Goal: Information Seeking & Learning: Learn about a topic

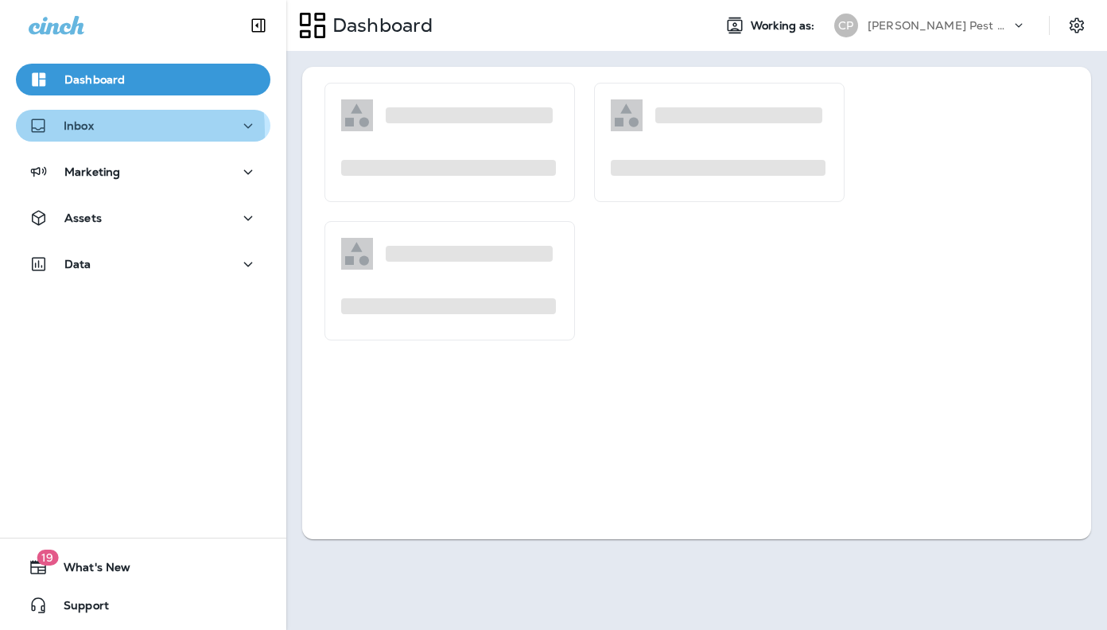
click at [80, 132] on p "Inbox" at bounding box center [79, 125] width 30 height 13
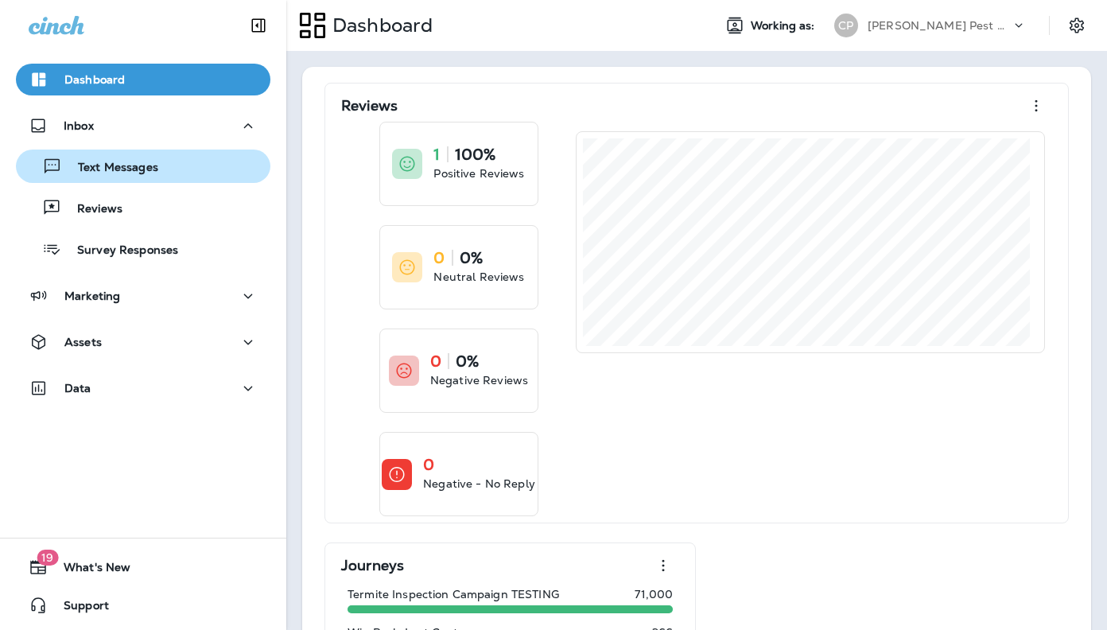
click at [107, 169] on p "Text Messages" at bounding box center [110, 168] width 96 height 15
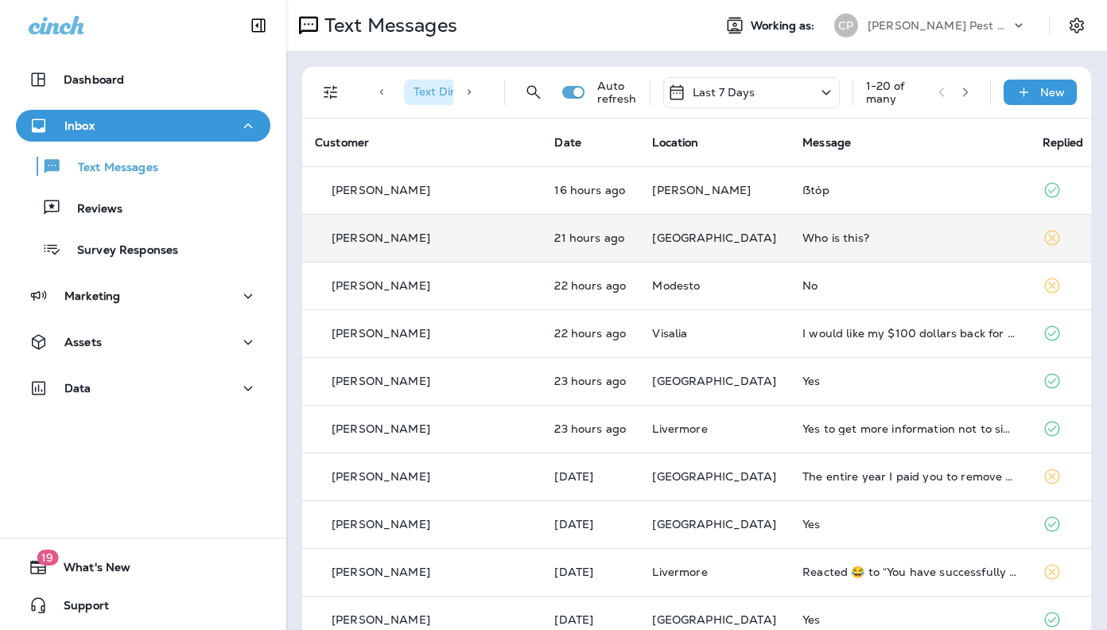
click at [378, 232] on p "[PERSON_NAME]" at bounding box center [381, 237] width 99 height 13
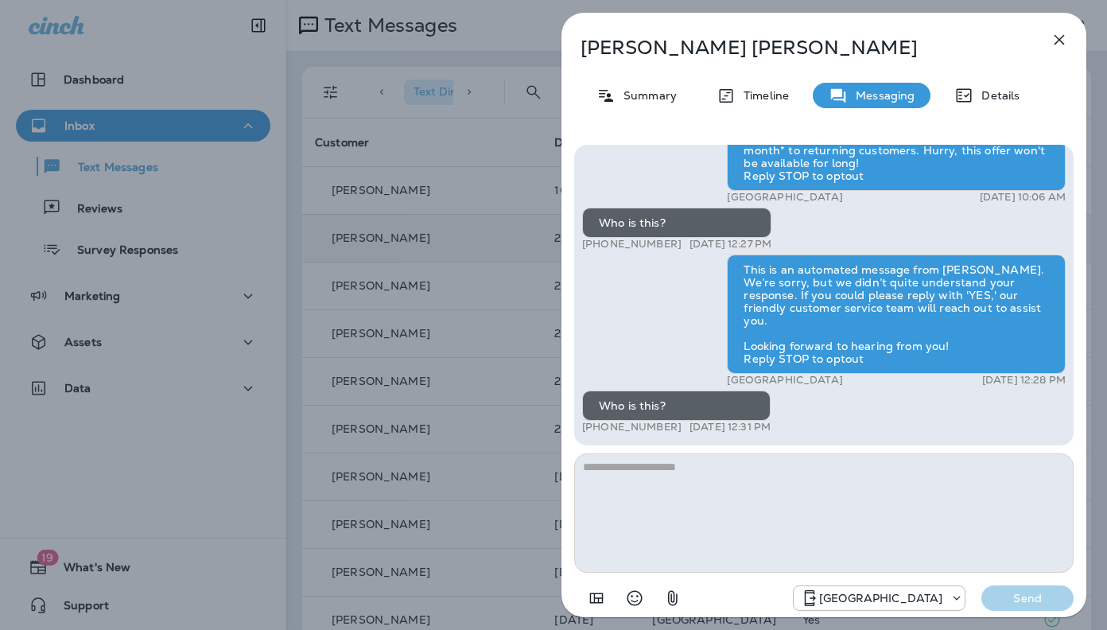
scroll to position [-107, 0]
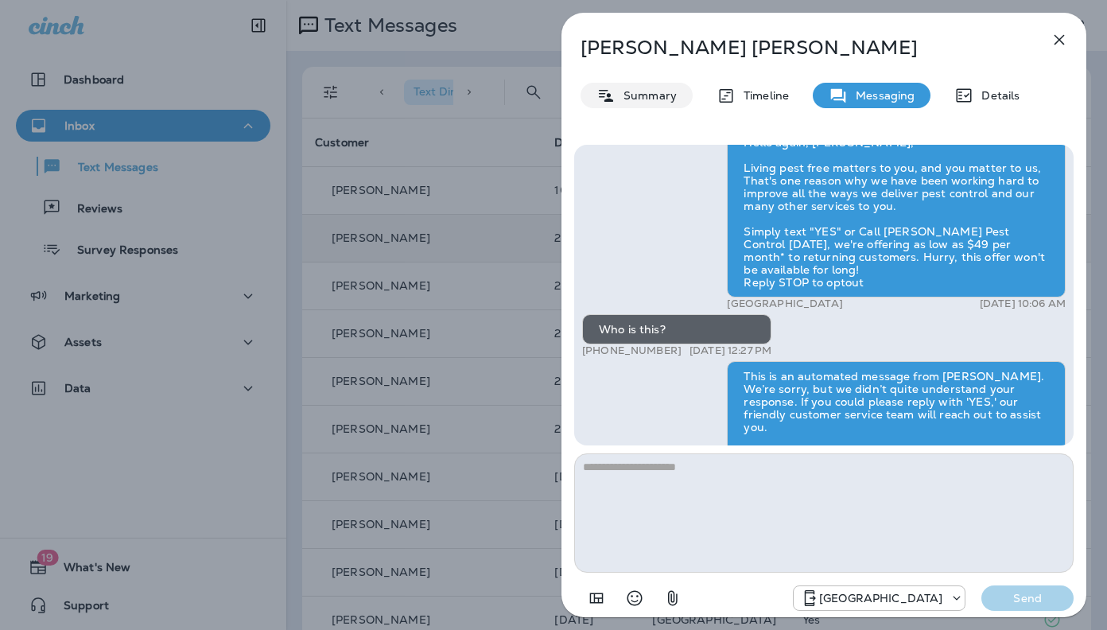
click at [646, 100] on p "Summary" at bounding box center [646, 95] width 61 height 13
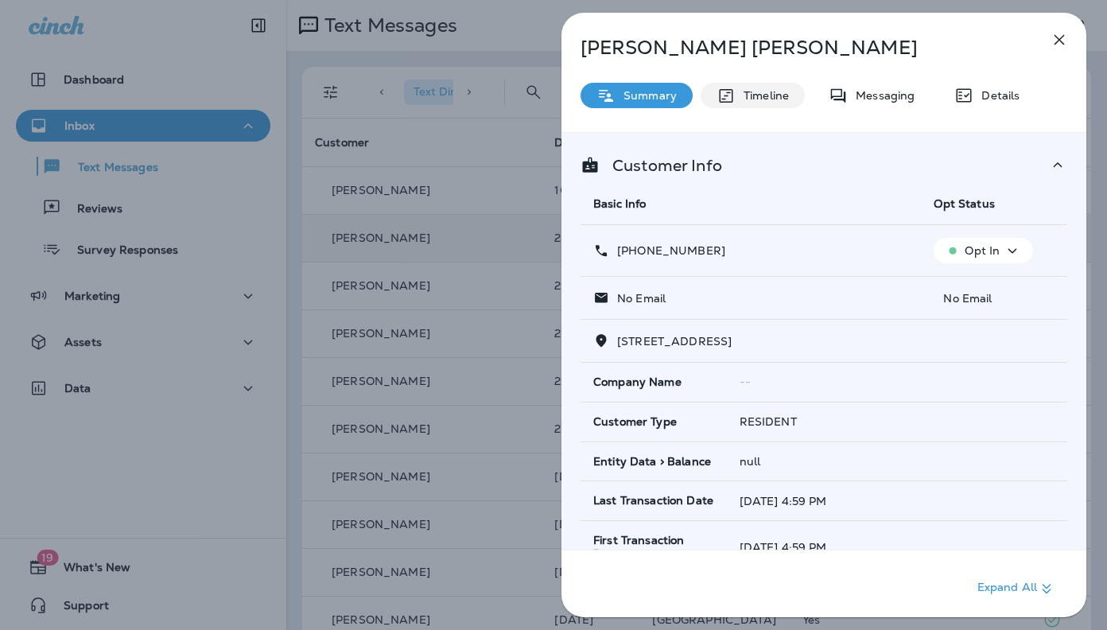
click at [757, 98] on p "Timeline" at bounding box center [762, 95] width 53 height 13
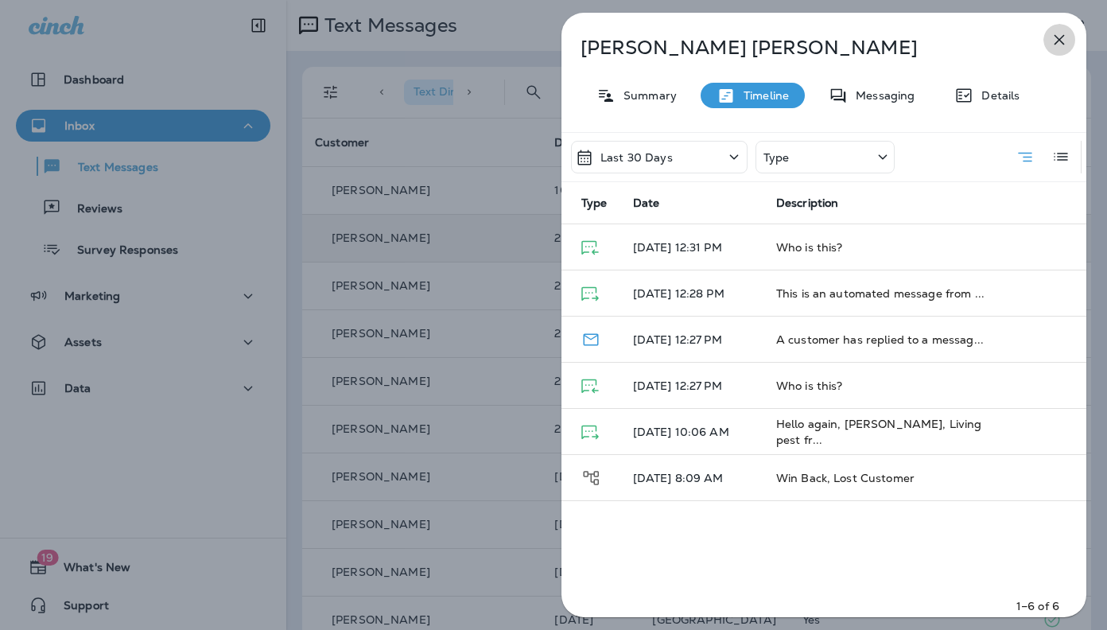
click at [1054, 36] on icon "button" at bounding box center [1059, 39] width 19 height 19
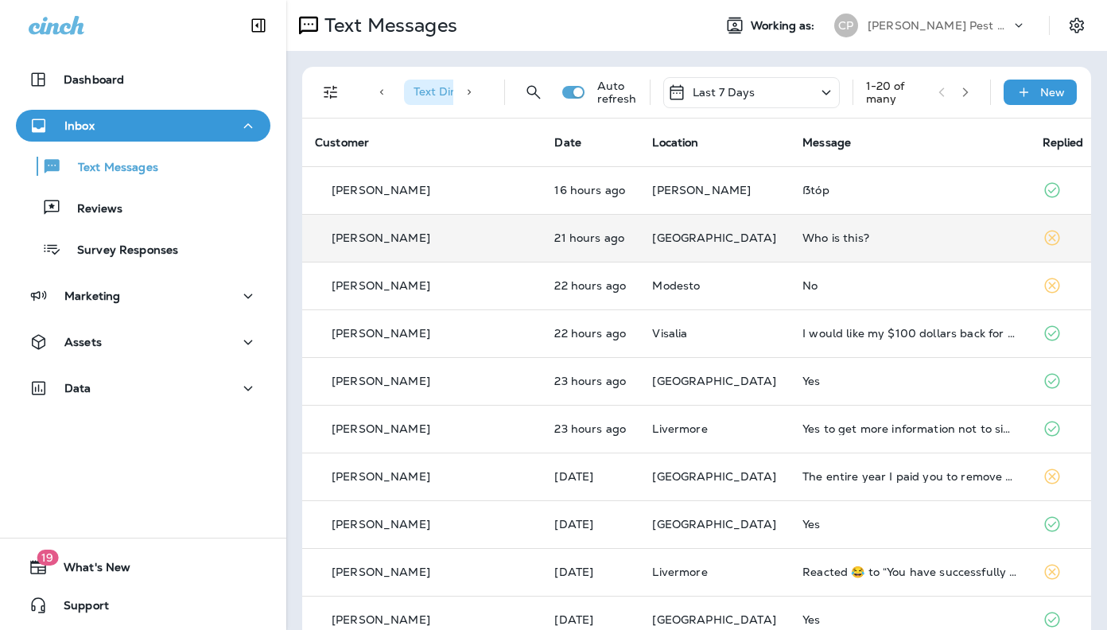
click at [437, 92] on span "Text Direction : Incoming" at bounding box center [477, 91] width 126 height 14
click at [325, 92] on icon "Filters" at bounding box center [331, 93] width 14 height 14
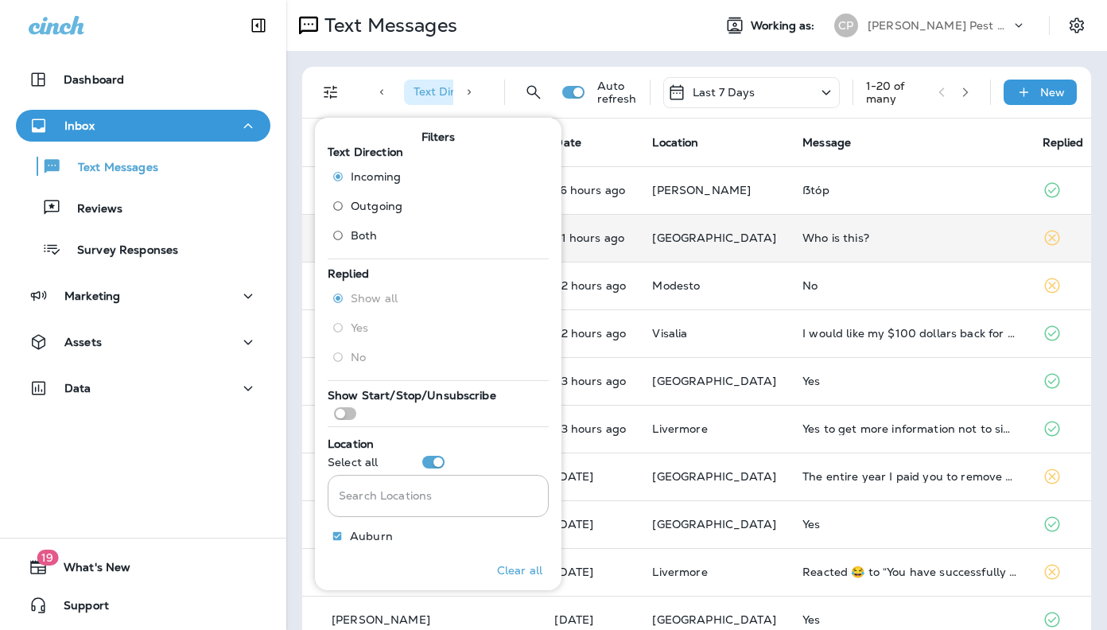
scroll to position [71, 0]
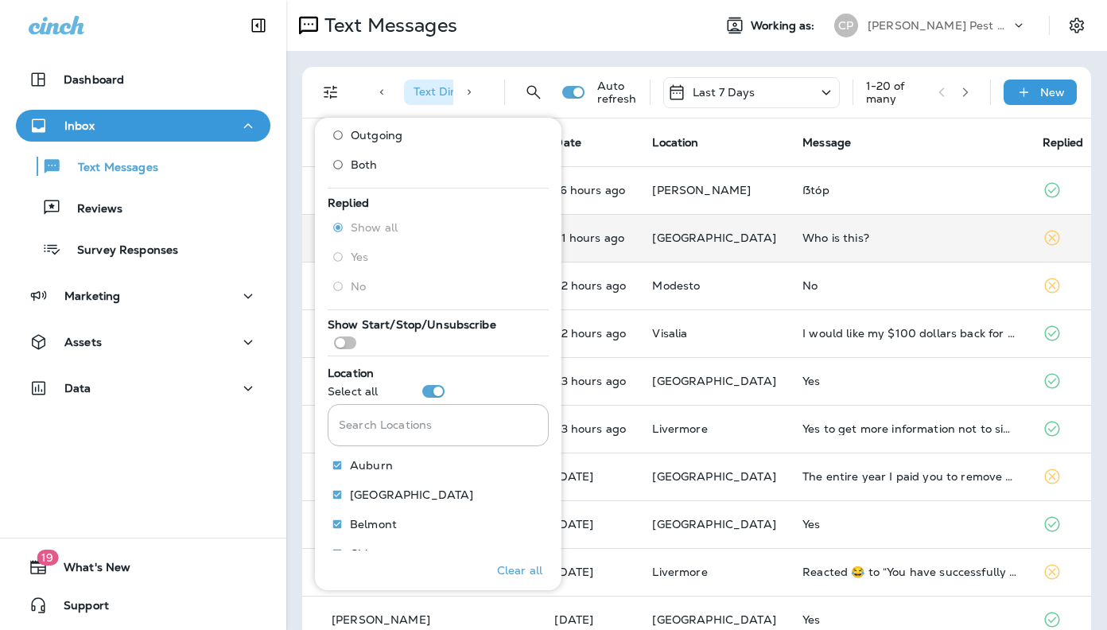
click at [413, 258] on div "Replied Show all Yes No" at bounding box center [438, 252] width 221 height 115
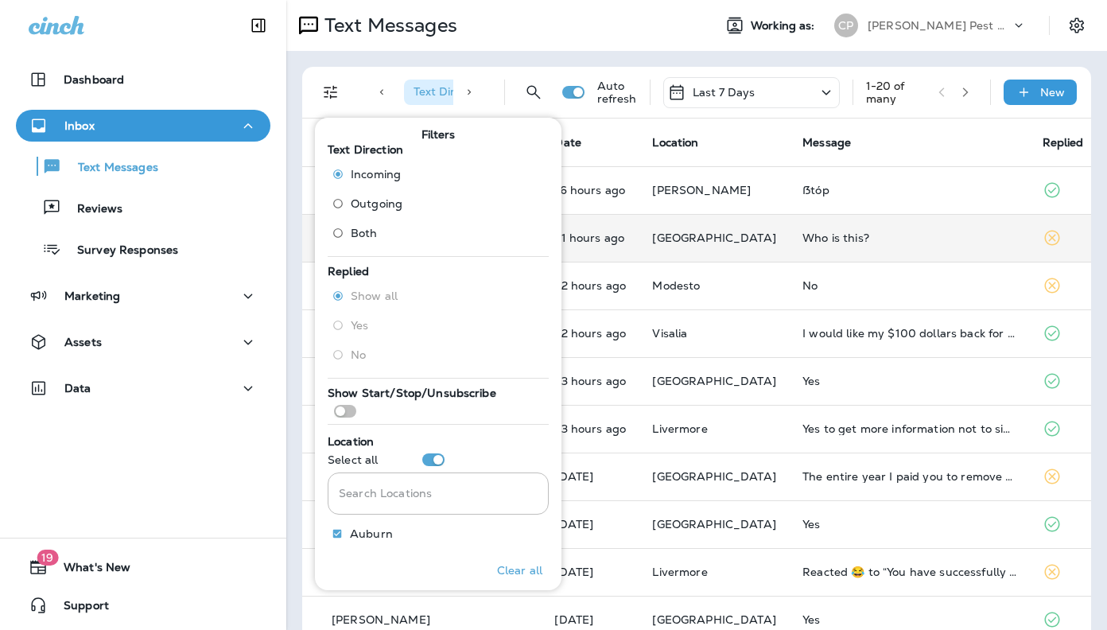
scroll to position [0, 0]
click at [394, 313] on div "Show all Yes No" at bounding box center [372, 329] width 76 height 88
click at [356, 335] on label "Yes" at bounding box center [361, 327] width 72 height 25
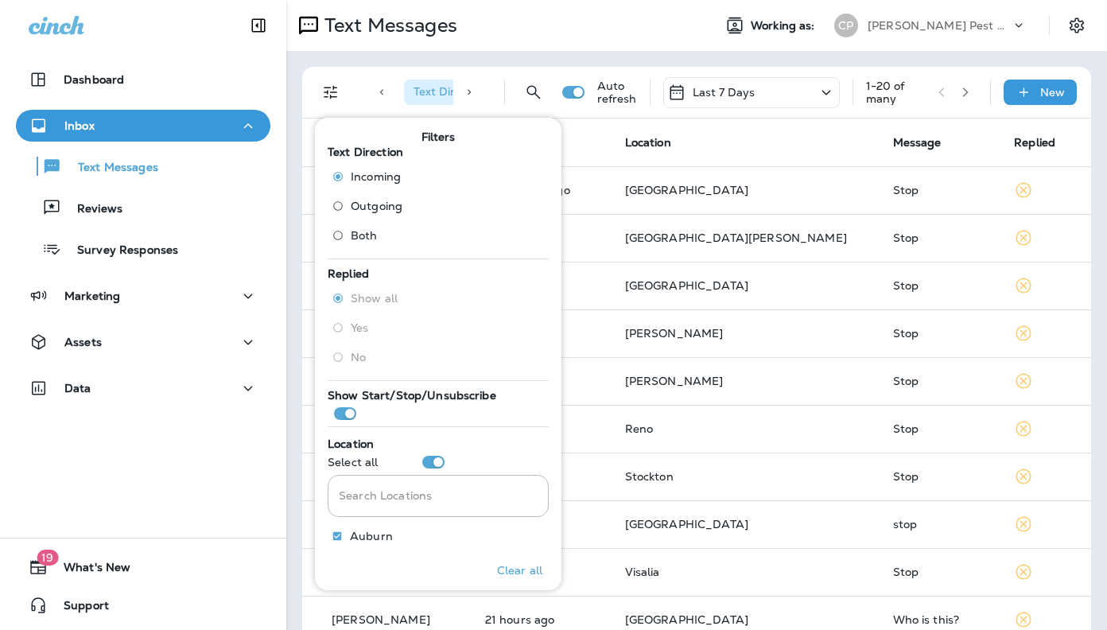
click at [655, 44] on div "Text Messages Working as: [PERSON_NAME] Pest Control" at bounding box center [696, 25] width 821 height 51
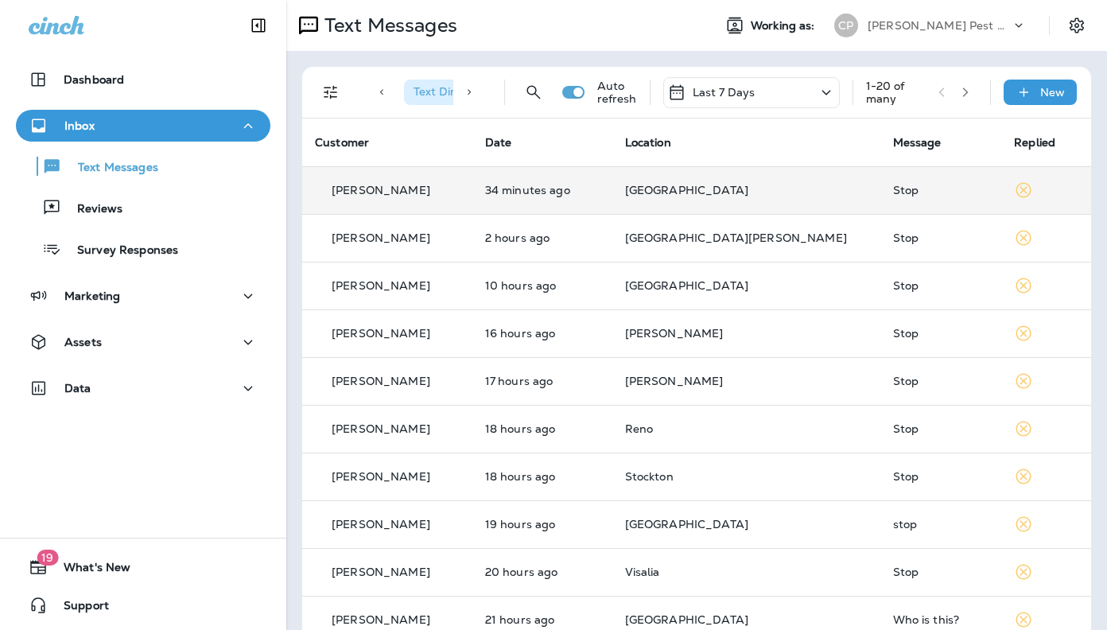
click at [810, 194] on p "[GEOGRAPHIC_DATA]" at bounding box center [746, 190] width 243 height 13
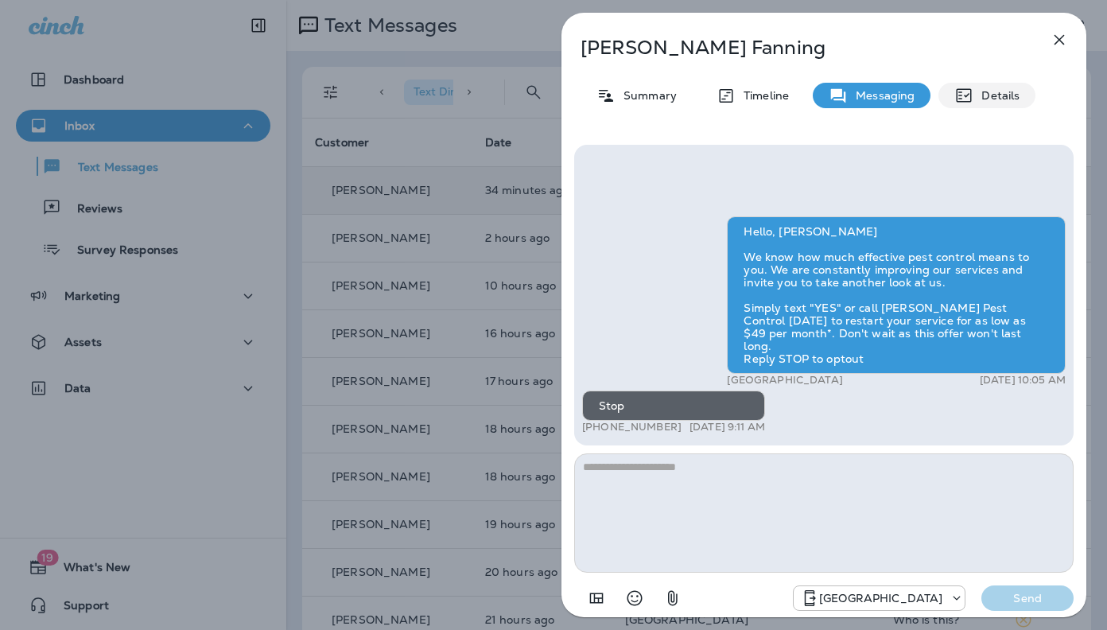
click at [977, 103] on div "Details" at bounding box center [986, 95] width 97 height 25
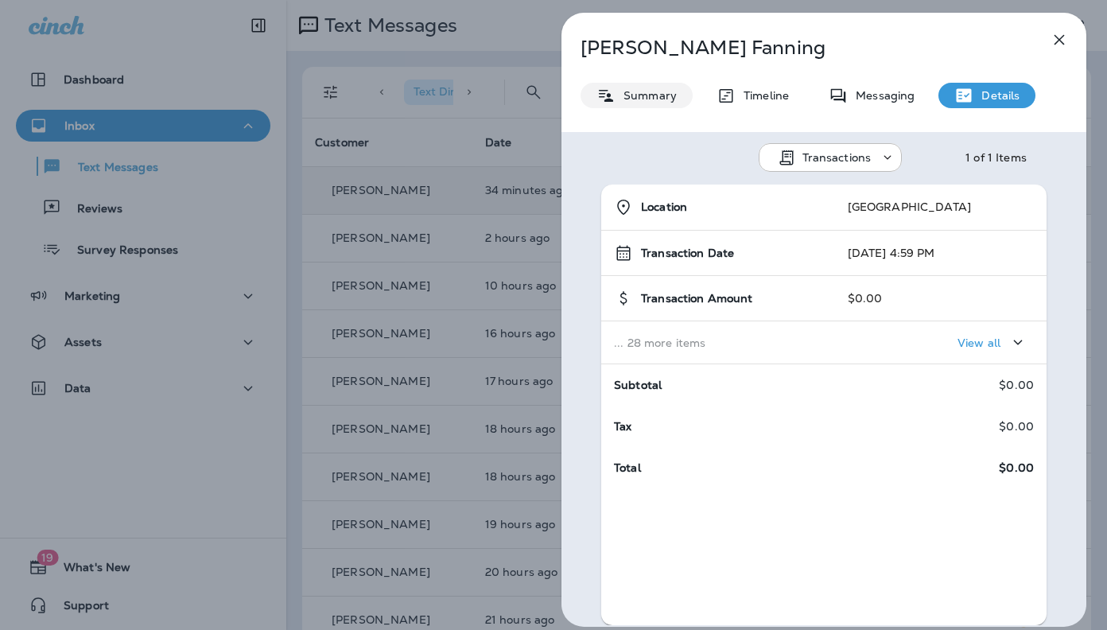
click at [661, 92] on p "Summary" at bounding box center [646, 95] width 61 height 13
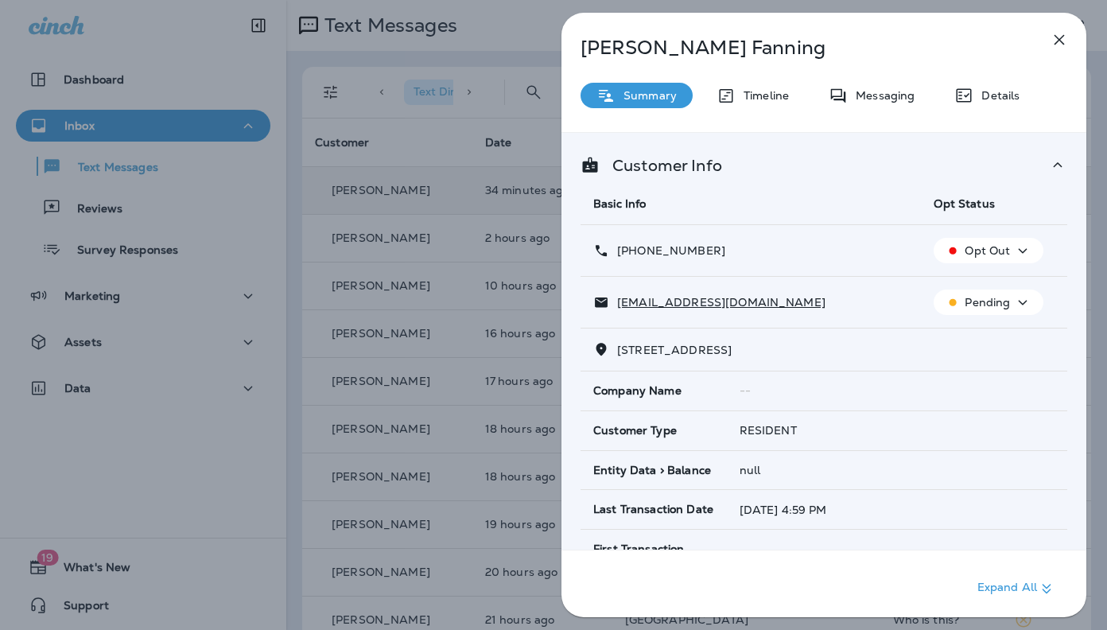
click at [972, 303] on p "Pending" at bounding box center [987, 302] width 45 height 13
click at [931, 49] on p "[PERSON_NAME]" at bounding box center [798, 48] width 434 height 22
click at [1053, 44] on icon "button" at bounding box center [1059, 39] width 19 height 19
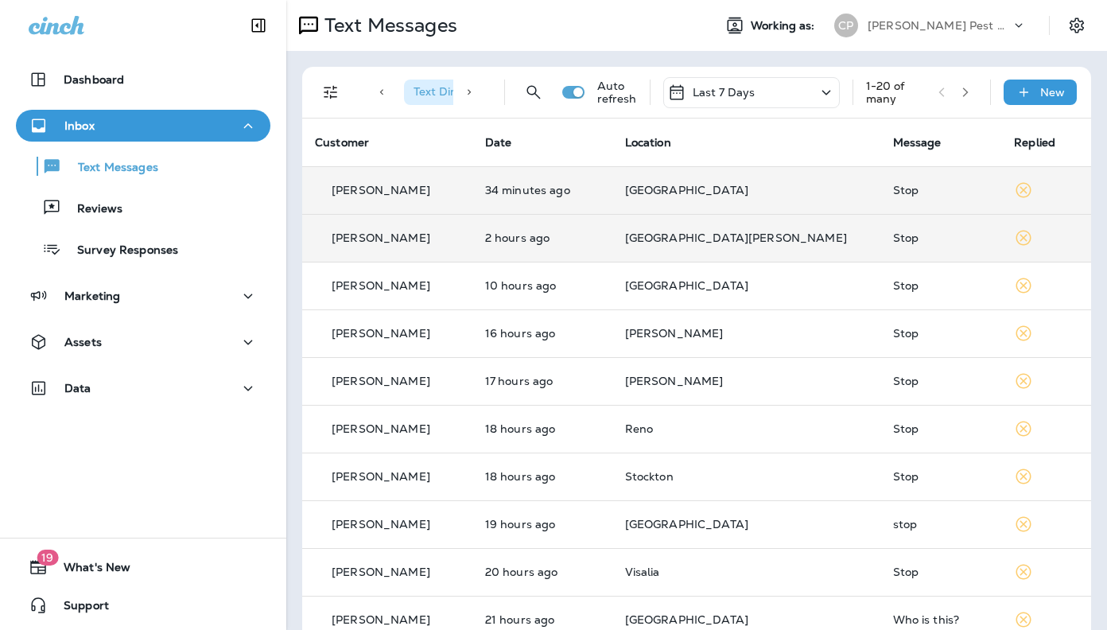
click at [350, 240] on p "[PERSON_NAME]" at bounding box center [381, 237] width 99 height 13
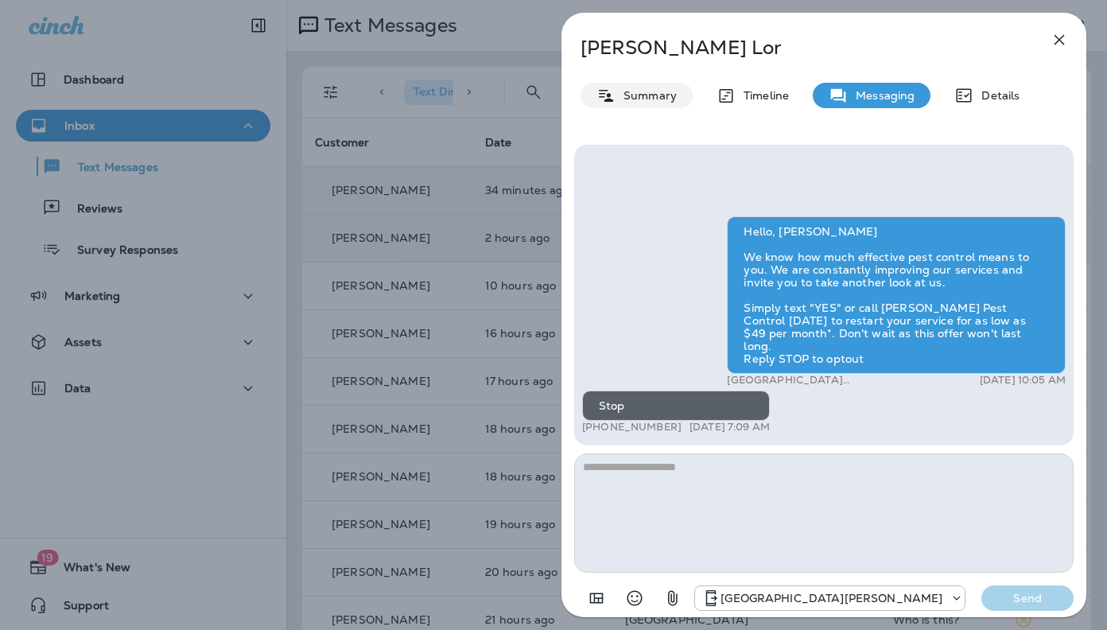
click at [666, 94] on p "Summary" at bounding box center [646, 95] width 61 height 13
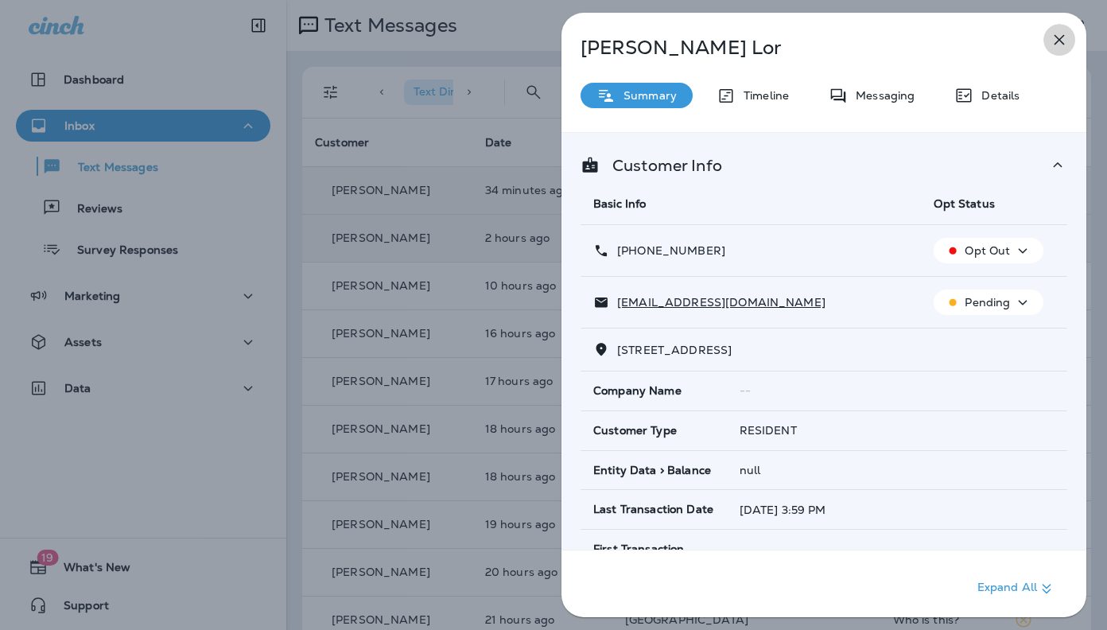
click at [1064, 40] on icon "button" at bounding box center [1059, 39] width 19 height 19
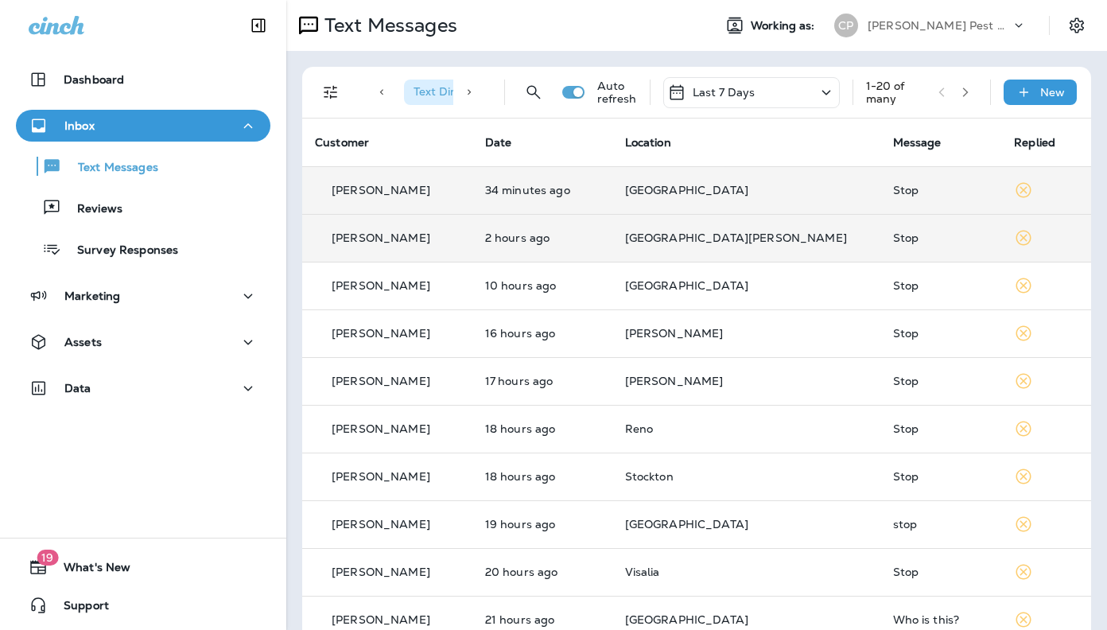
click at [386, 287] on p "[PERSON_NAME]" at bounding box center [381, 285] width 99 height 13
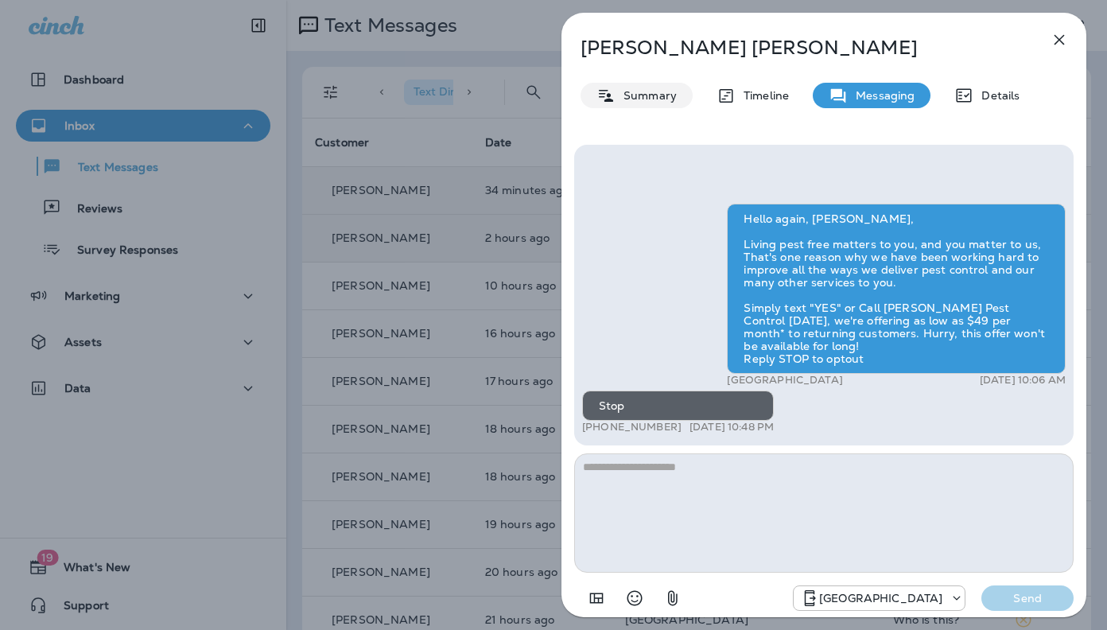
click at [643, 95] on p "Summary" at bounding box center [646, 95] width 61 height 13
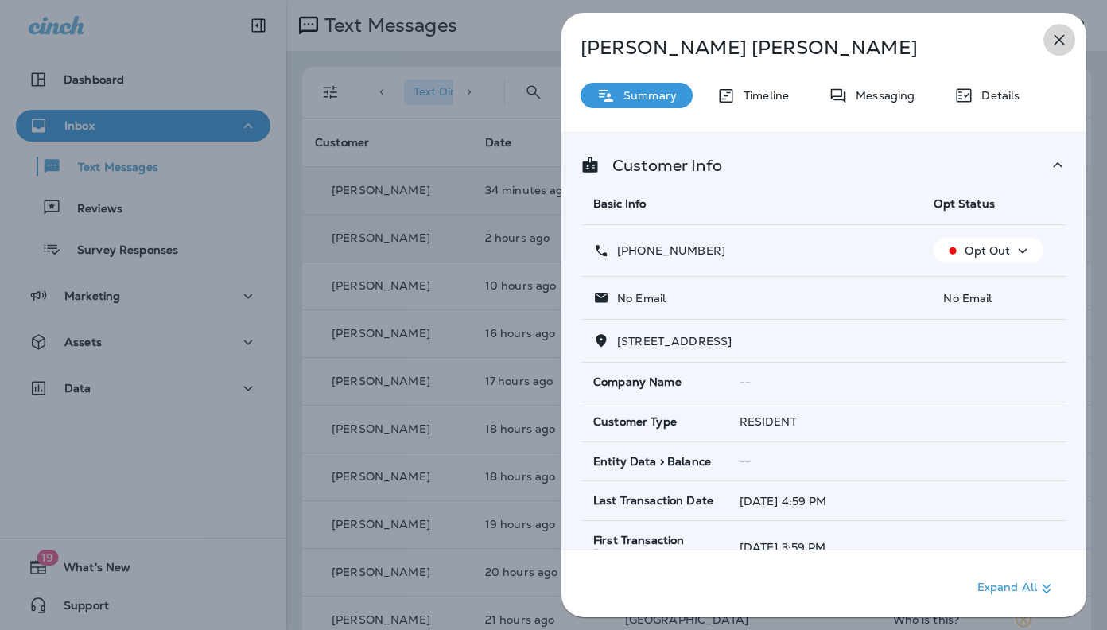
click at [1056, 50] on button "button" at bounding box center [1059, 40] width 32 height 32
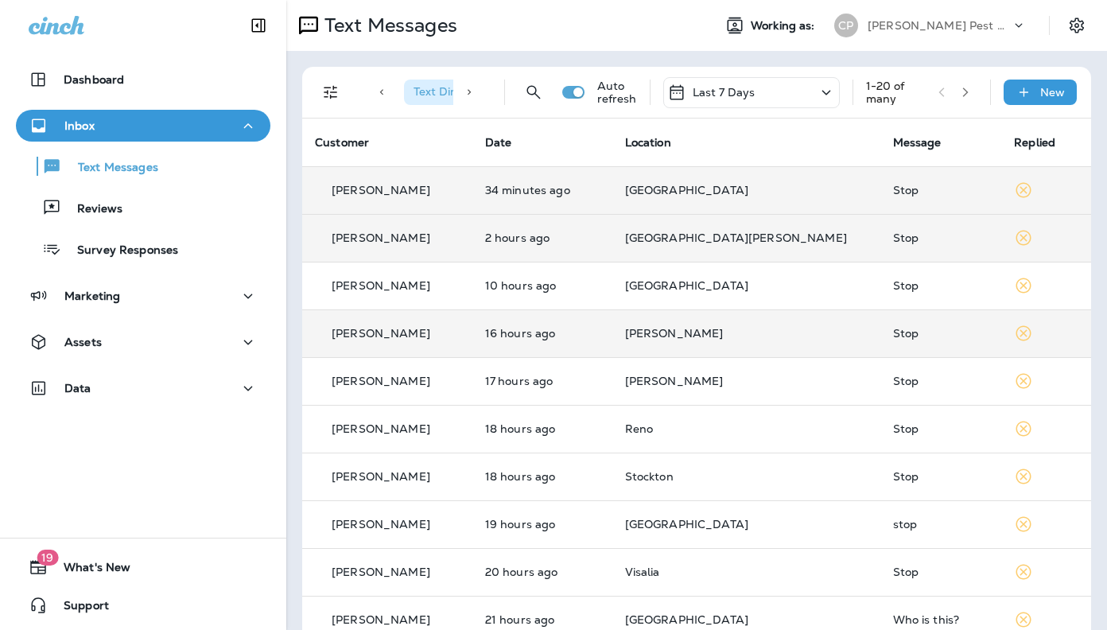
click at [355, 330] on p "[PERSON_NAME]" at bounding box center [381, 333] width 99 height 13
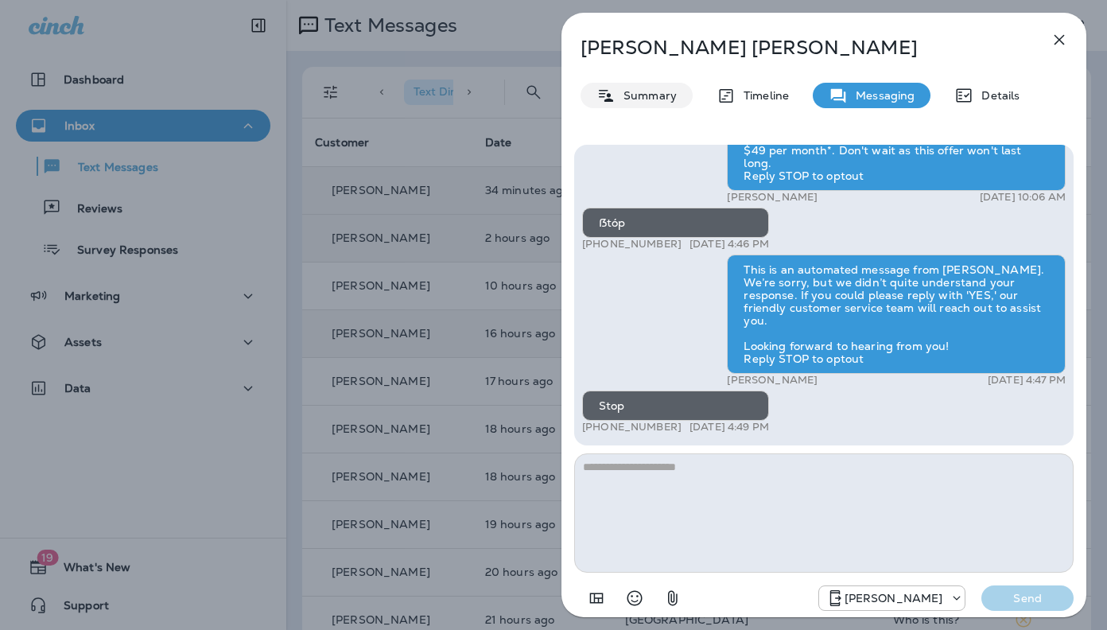
click at [646, 104] on div "Summary" at bounding box center [637, 95] width 112 height 25
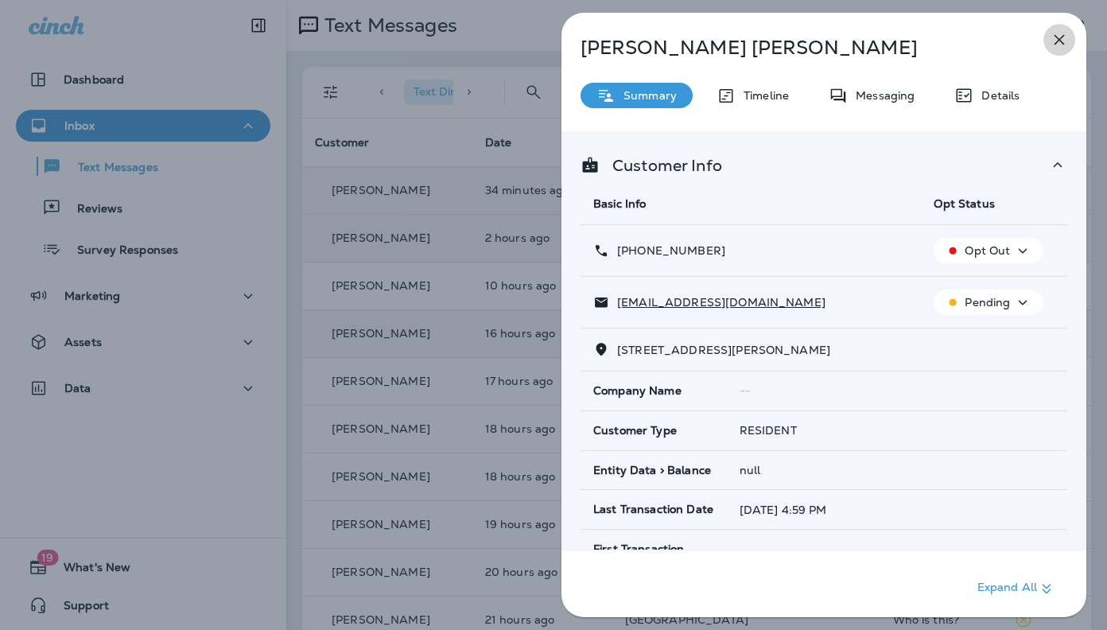
click at [1052, 39] on icon "button" at bounding box center [1059, 39] width 19 height 19
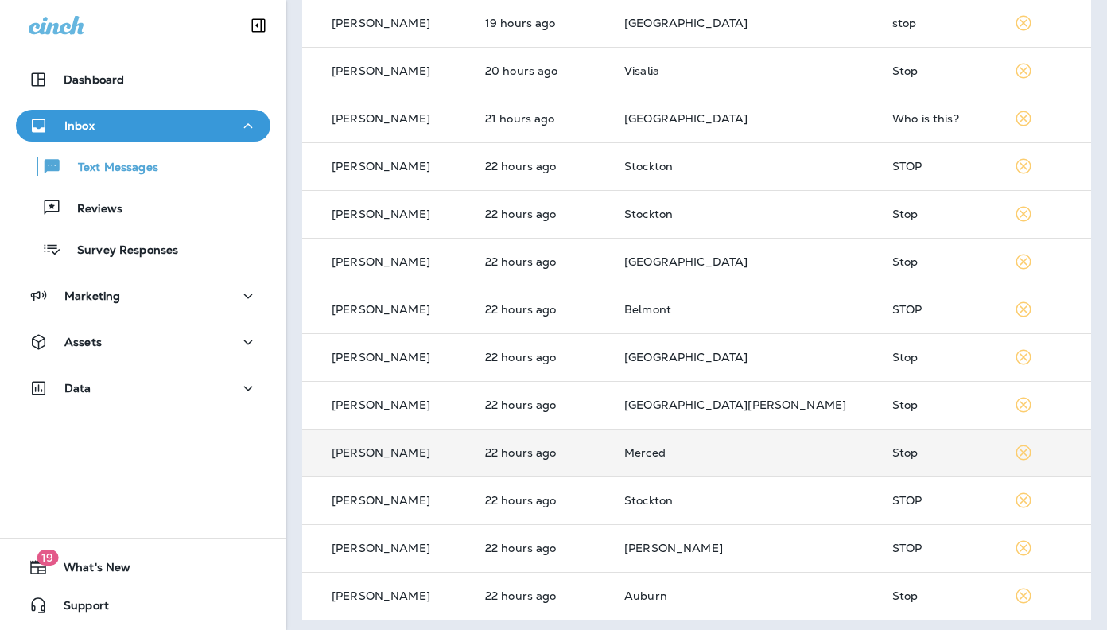
scroll to position [507, 0]
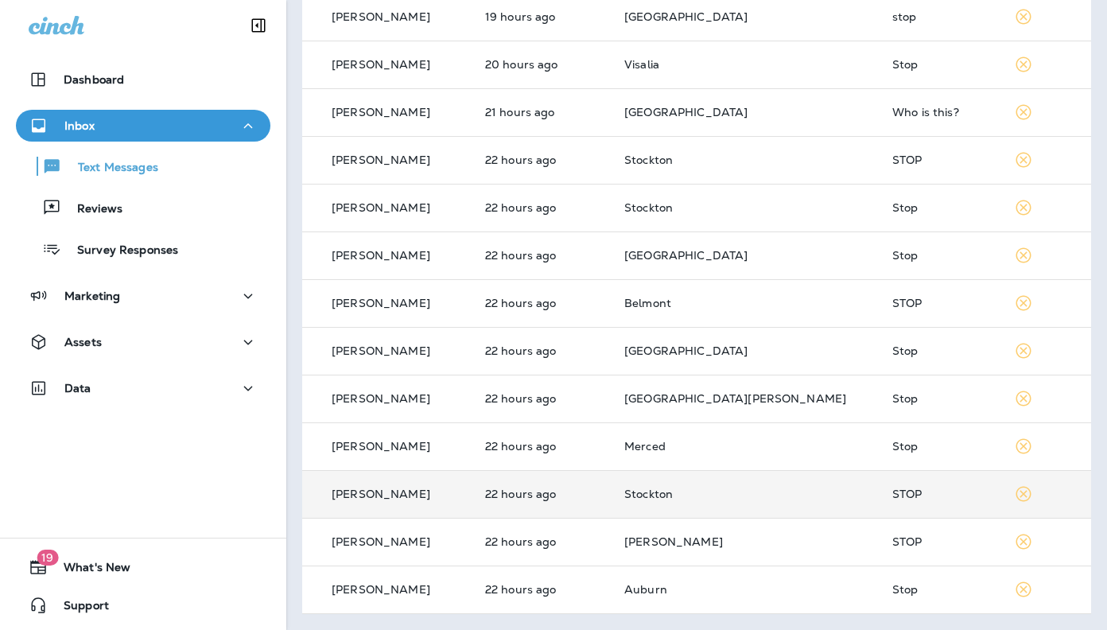
click at [394, 491] on p "[PERSON_NAME]" at bounding box center [381, 493] width 99 height 13
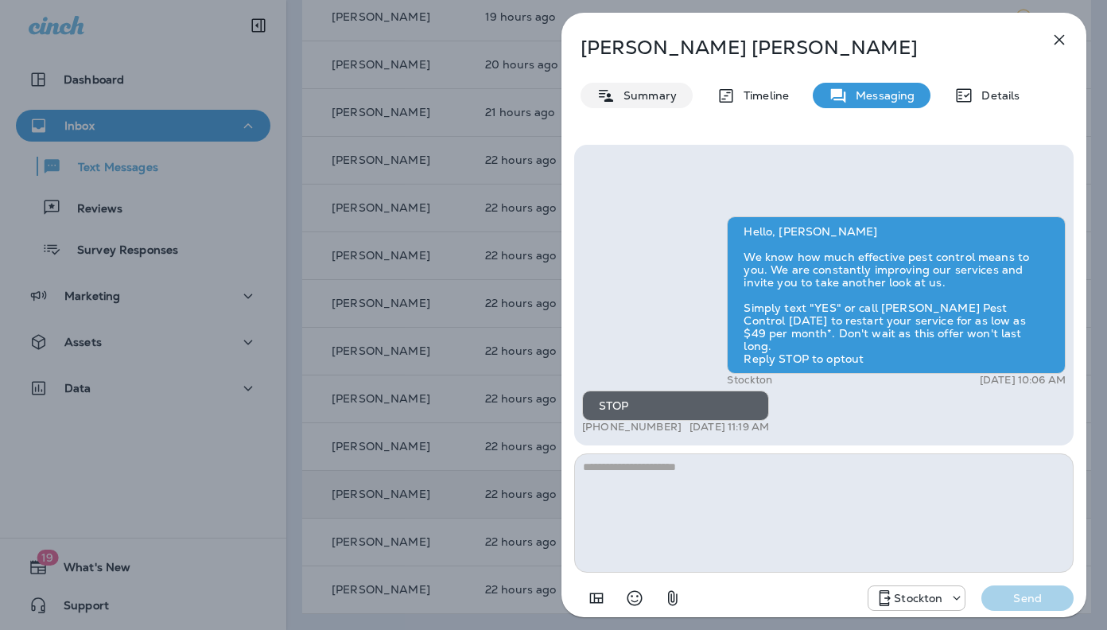
click at [642, 103] on div "Summary" at bounding box center [637, 95] width 112 height 25
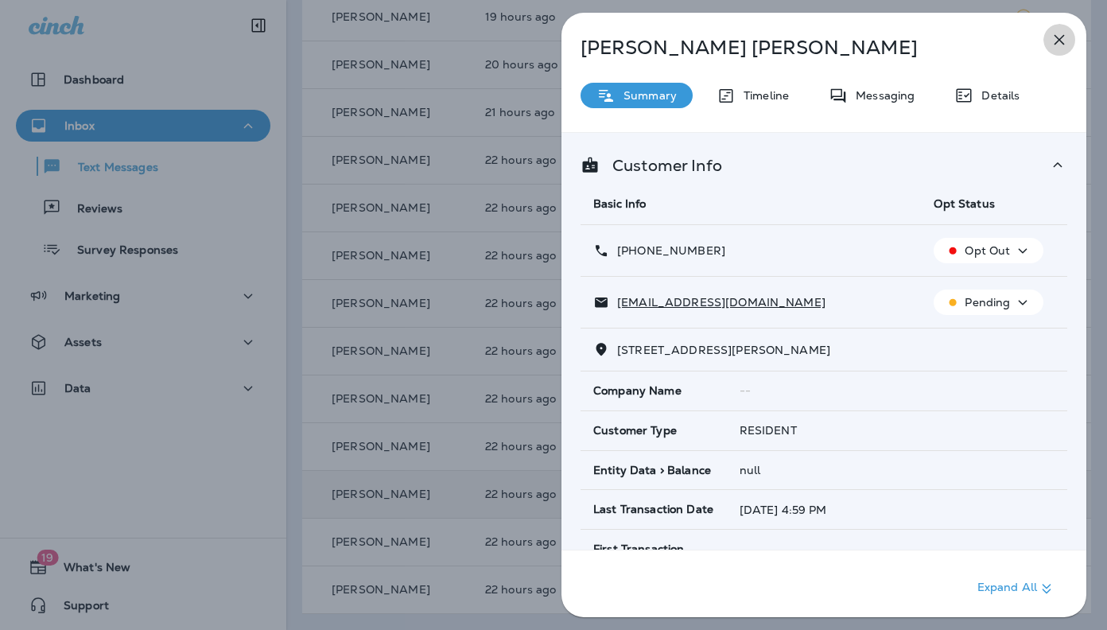
click at [1057, 37] on icon "button" at bounding box center [1059, 40] width 10 height 10
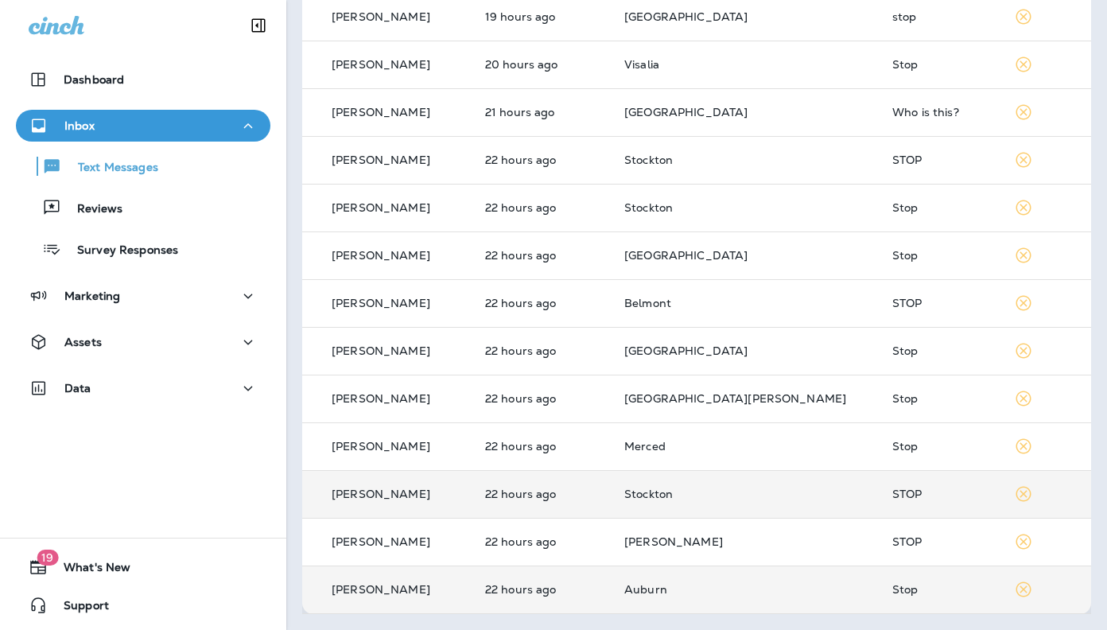
click at [390, 584] on p "[PERSON_NAME]" at bounding box center [381, 589] width 99 height 13
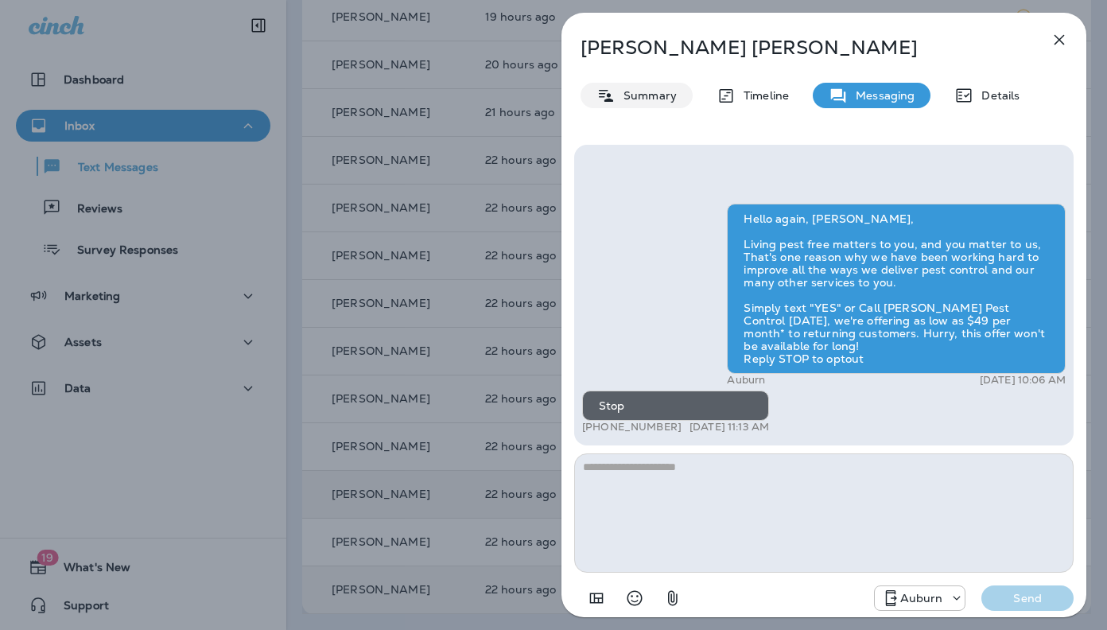
click at [646, 90] on p "Summary" at bounding box center [646, 95] width 61 height 13
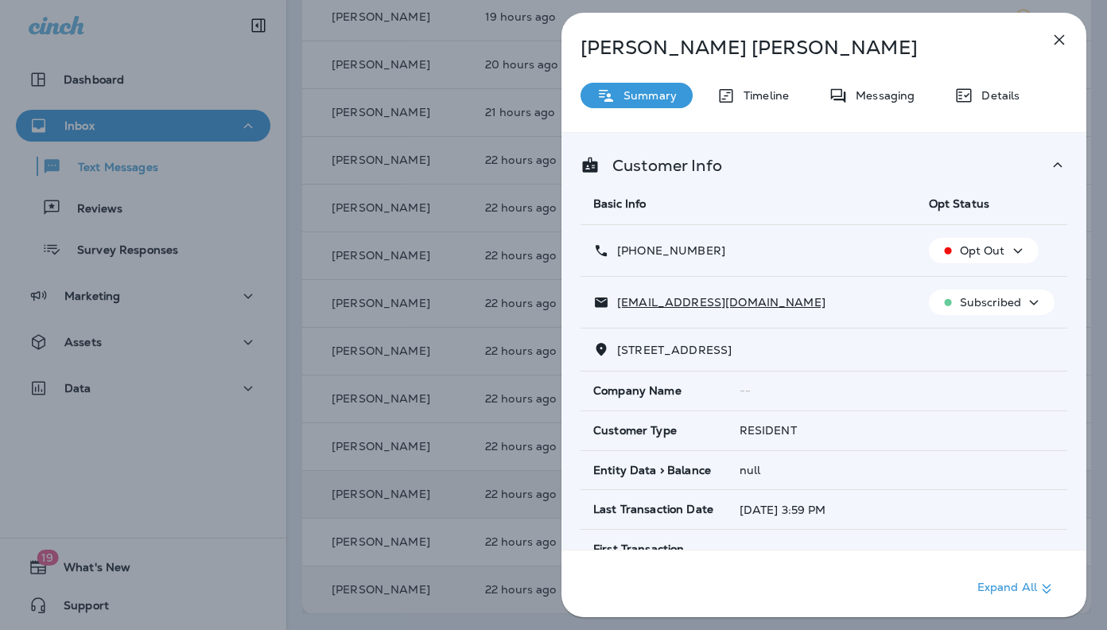
click at [1062, 37] on icon "button" at bounding box center [1059, 40] width 10 height 10
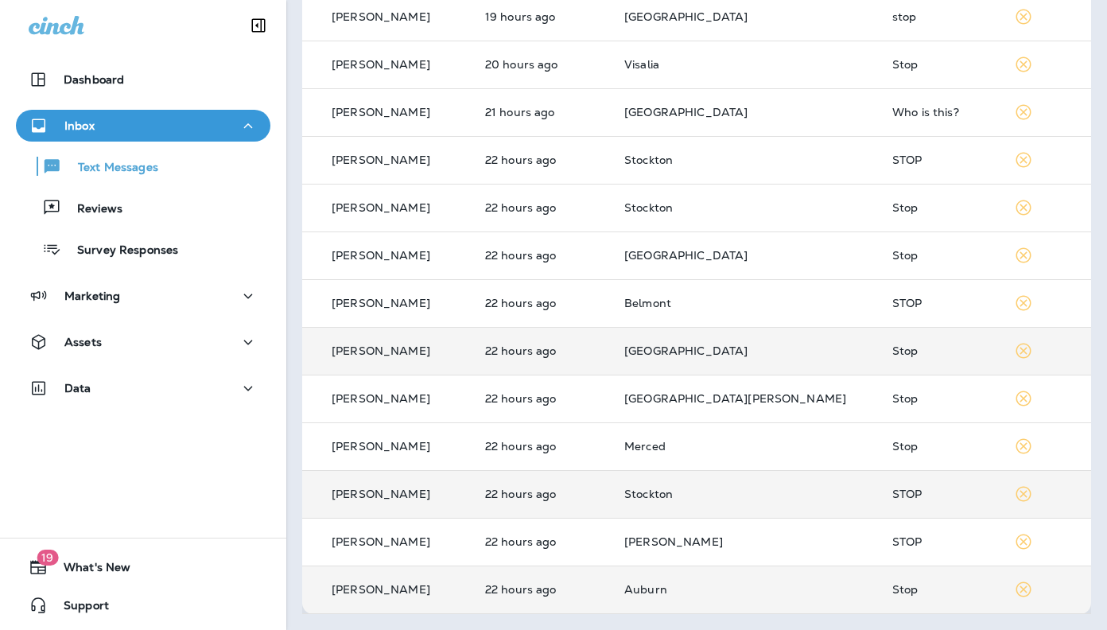
click at [352, 348] on p "[PERSON_NAME]" at bounding box center [381, 350] width 99 height 13
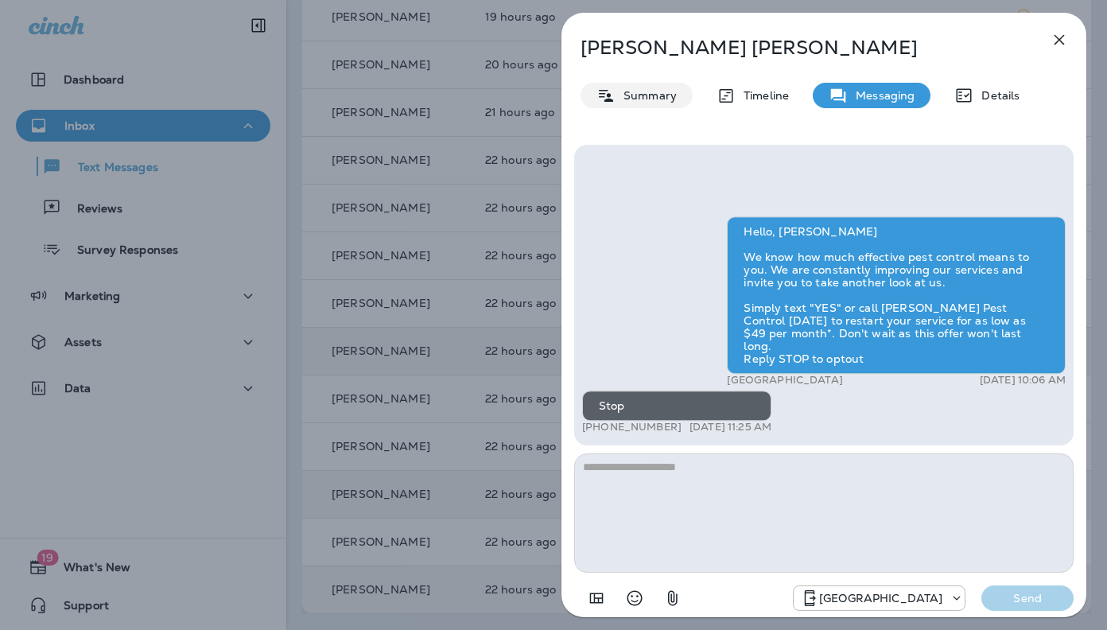
click at [627, 103] on div "Summary" at bounding box center [637, 95] width 112 height 25
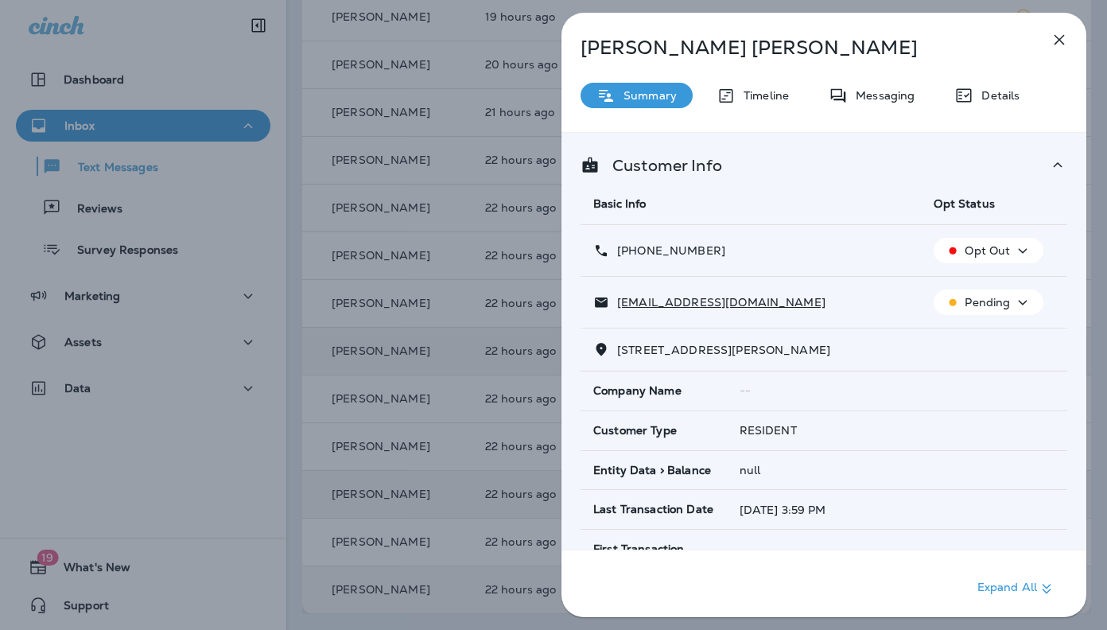
click at [1061, 41] on icon "button" at bounding box center [1059, 40] width 10 height 10
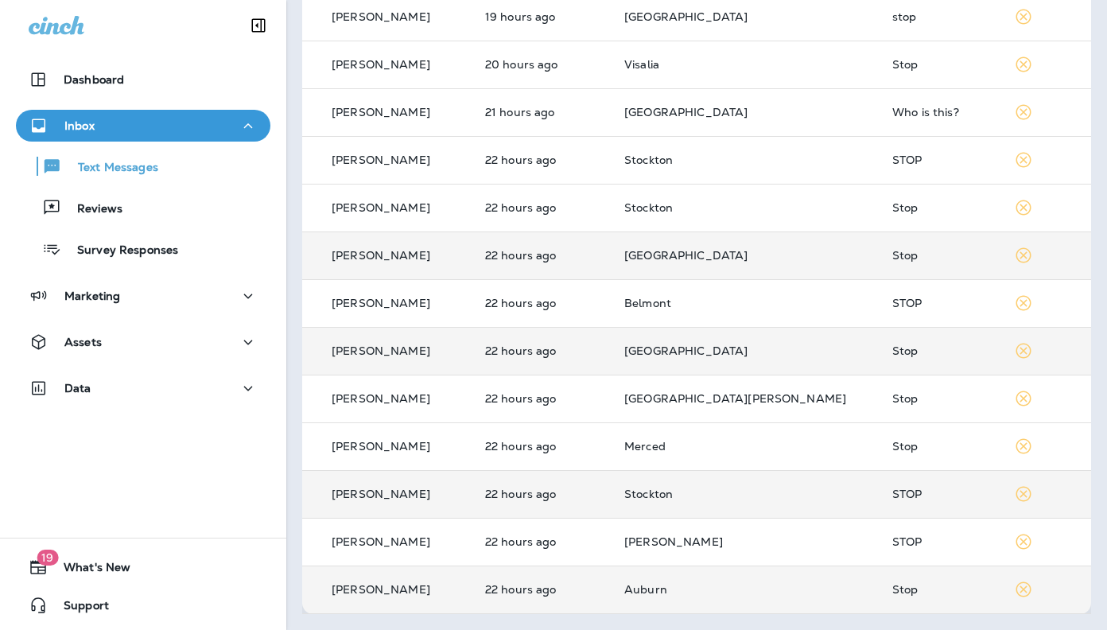
click at [346, 256] on p "[PERSON_NAME]" at bounding box center [381, 255] width 99 height 13
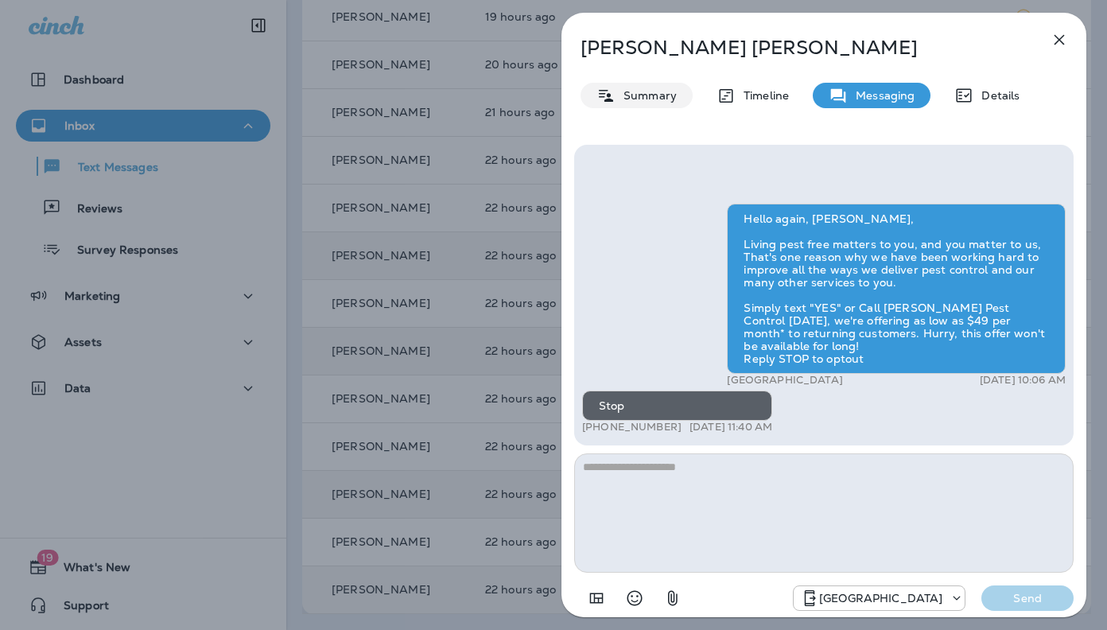
click at [656, 106] on div "Summary" at bounding box center [637, 95] width 112 height 25
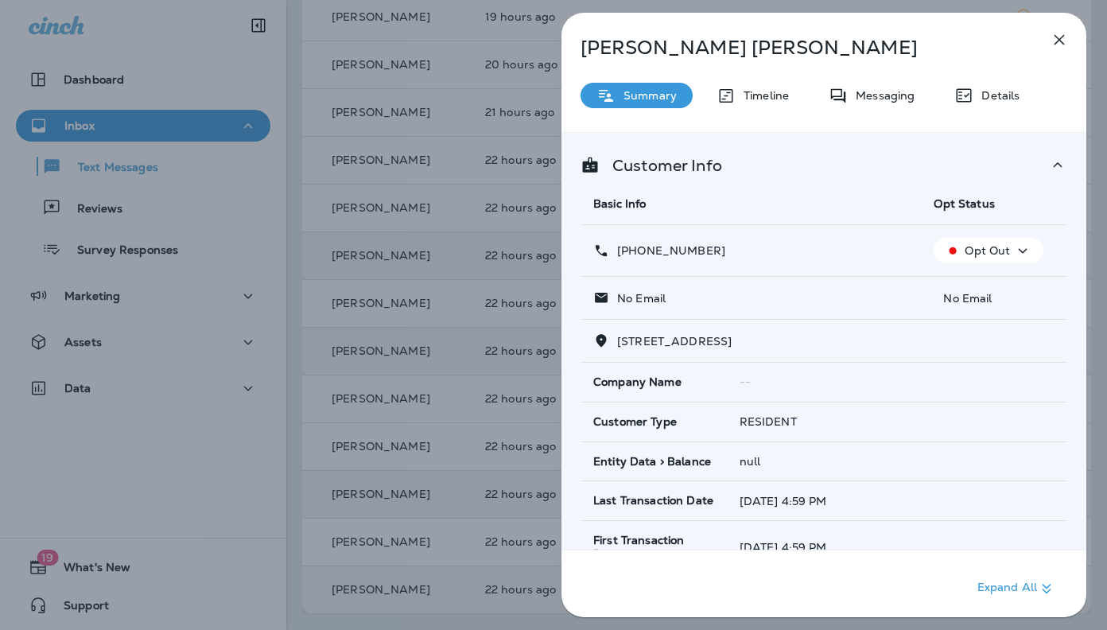
click at [1057, 44] on icon "button" at bounding box center [1059, 39] width 19 height 19
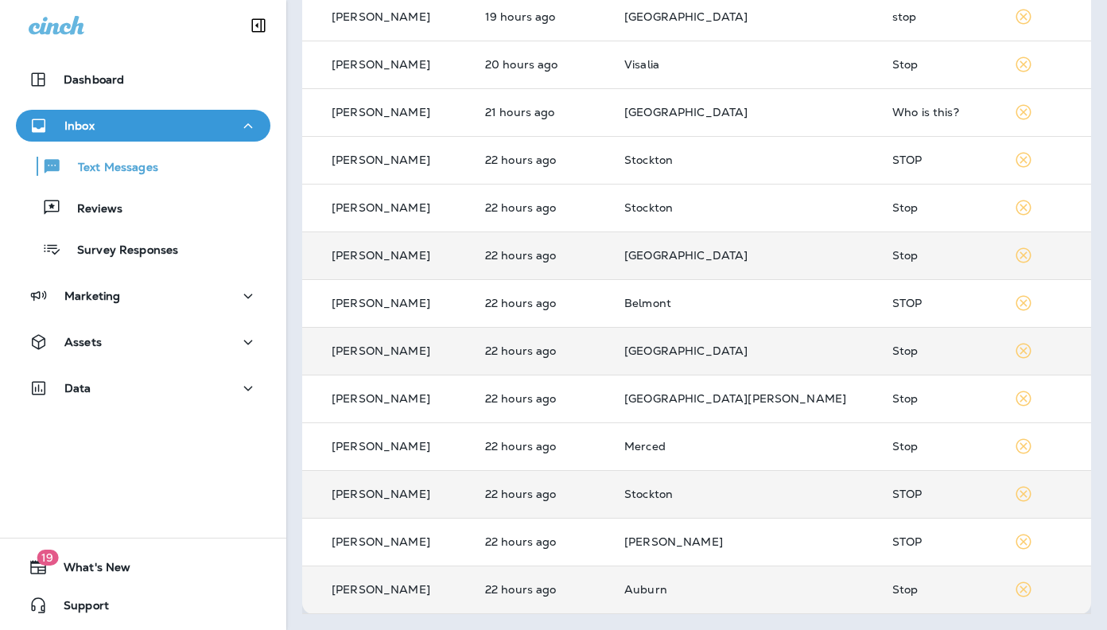
click at [368, 167] on div "[PERSON_NAME]" at bounding box center [387, 160] width 145 height 17
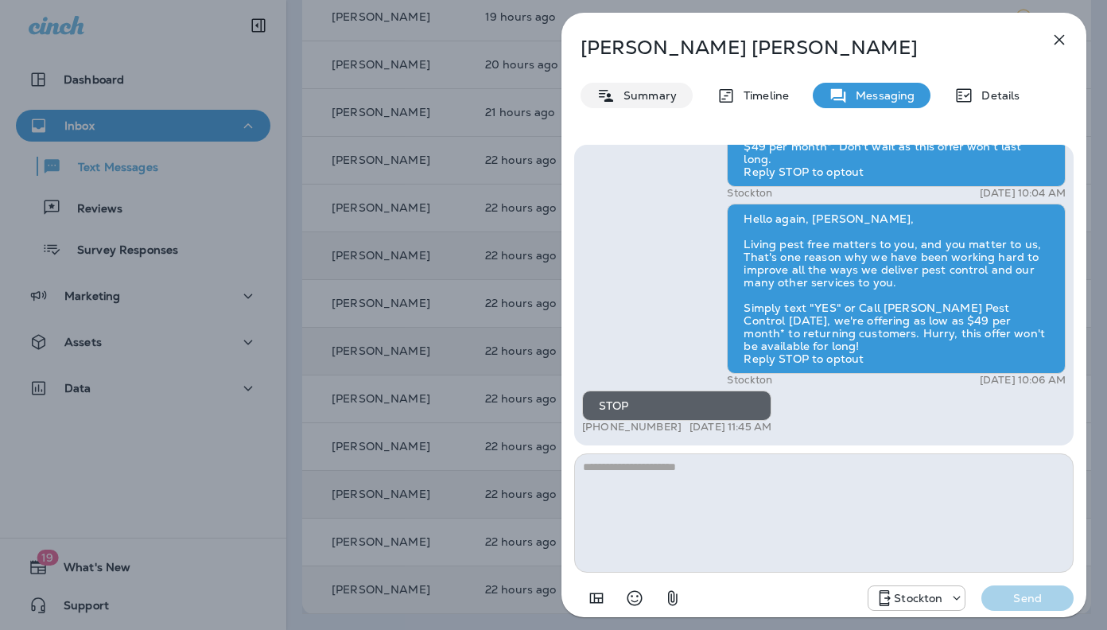
click at [639, 107] on div "Summary" at bounding box center [637, 95] width 112 height 25
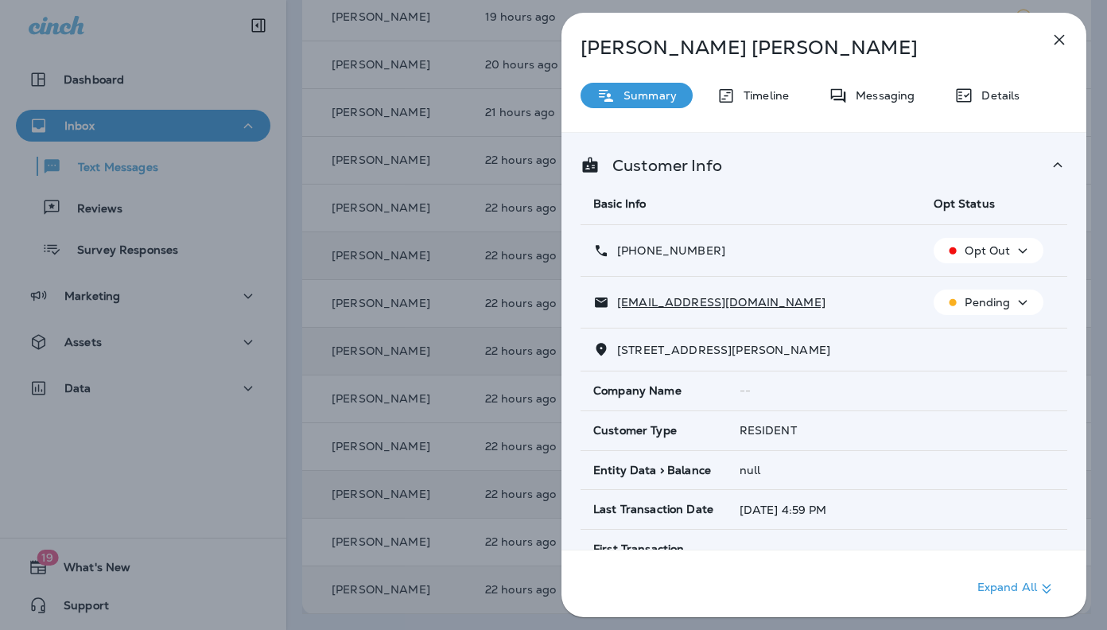
click at [1053, 39] on icon "button" at bounding box center [1059, 39] width 19 height 19
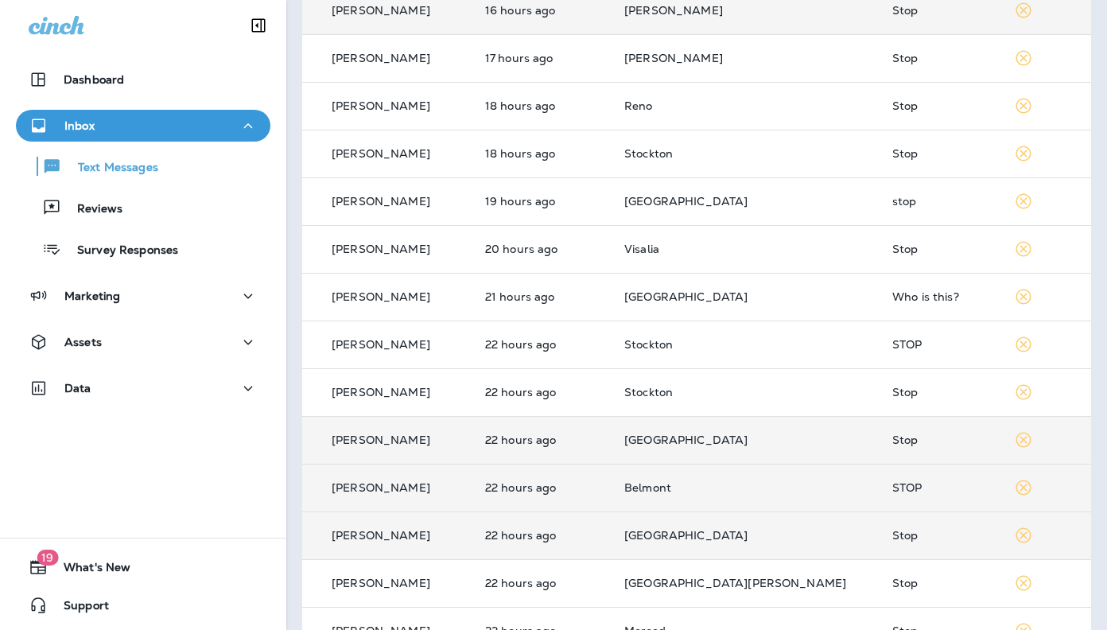
scroll to position [318, 0]
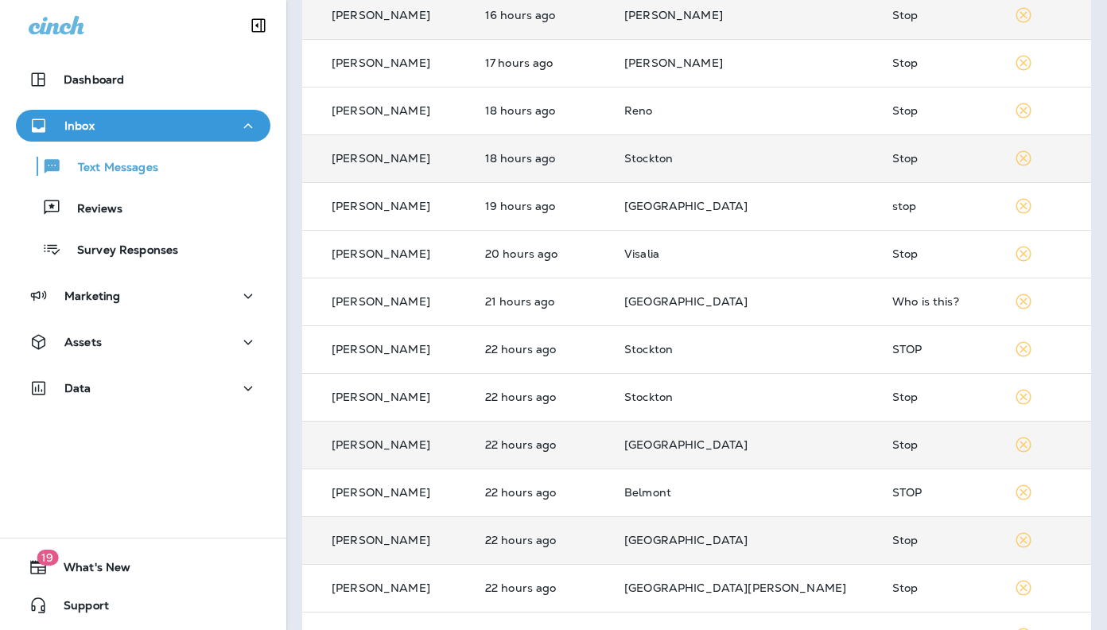
click at [382, 158] on p "[PERSON_NAME]" at bounding box center [381, 158] width 99 height 13
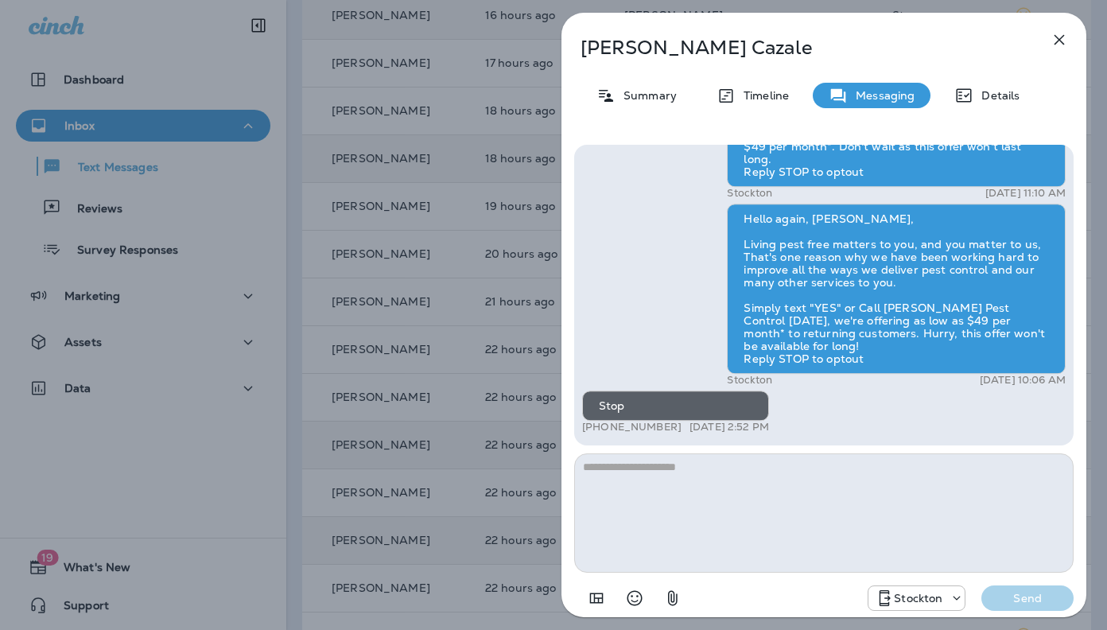
click at [647, 100] on p "Summary" at bounding box center [646, 95] width 61 height 13
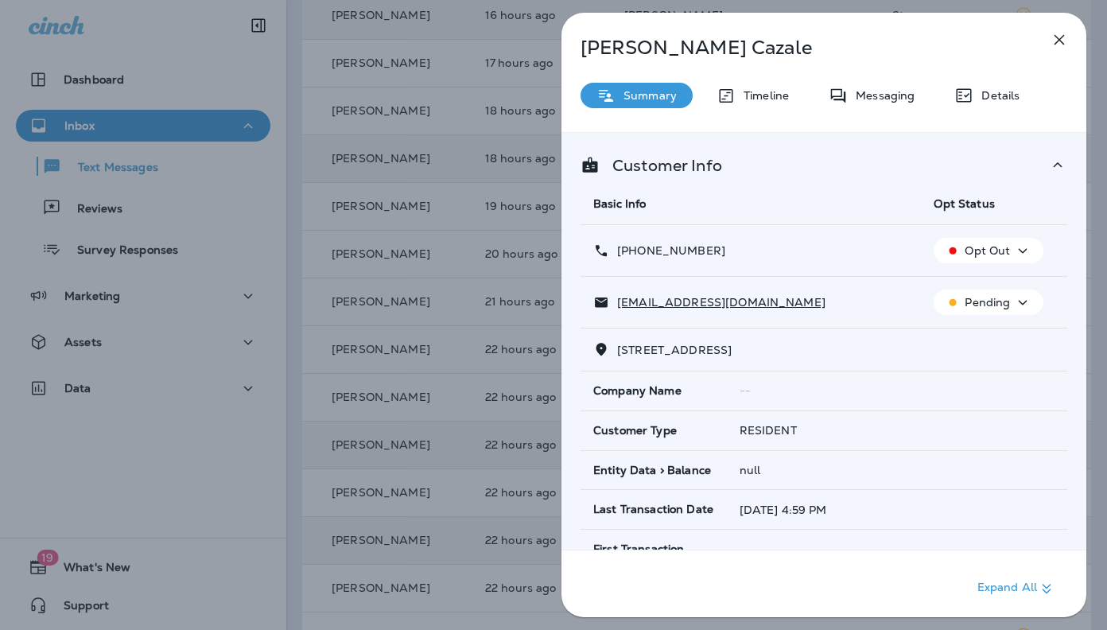
click at [1058, 37] on icon "button" at bounding box center [1059, 39] width 19 height 19
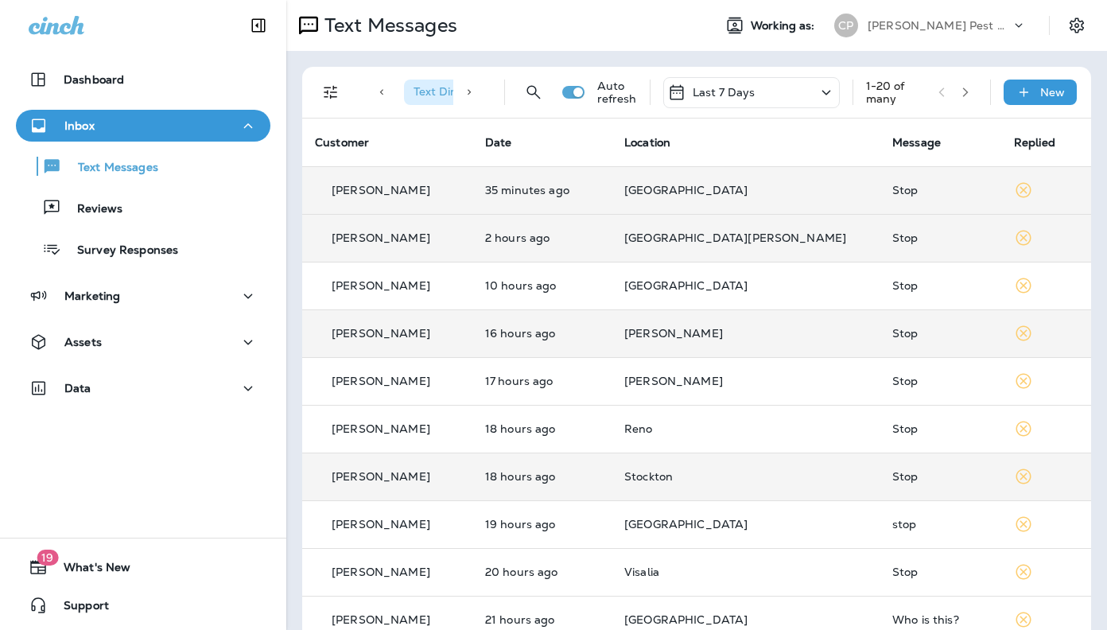
click at [954, 87] on button "button" at bounding box center [965, 92] width 24 height 24
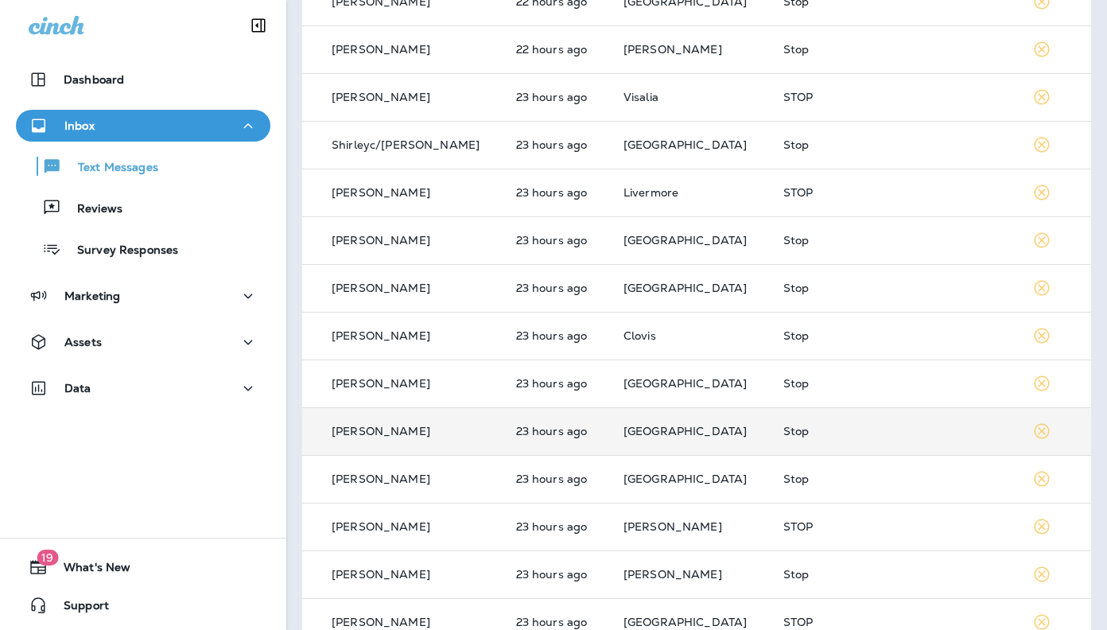
scroll to position [378, 0]
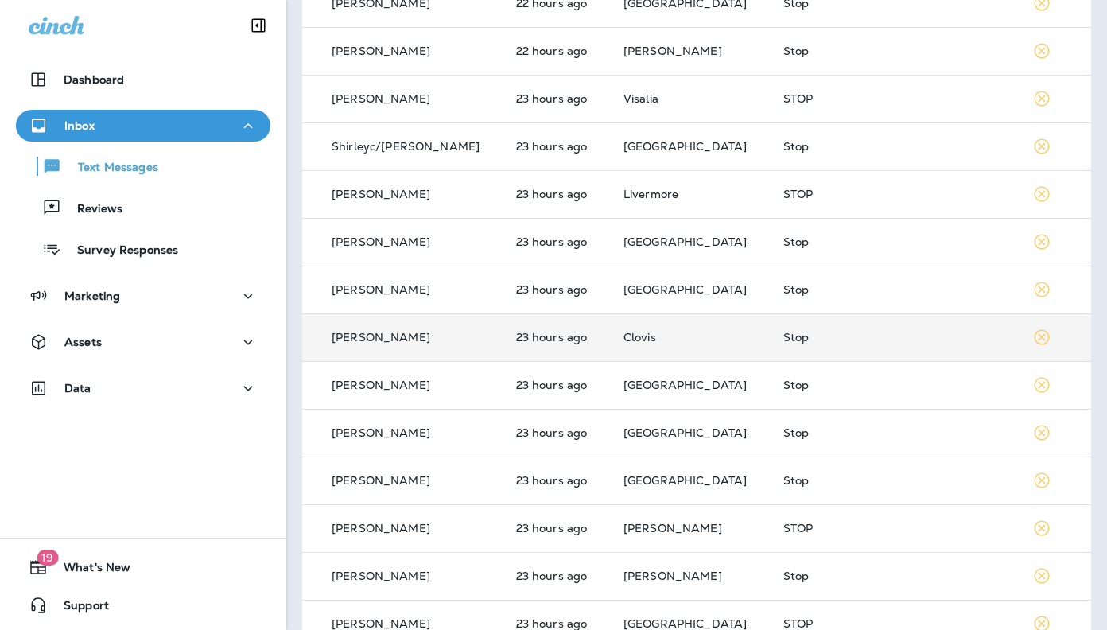
click at [361, 343] on p "[PERSON_NAME]" at bounding box center [381, 337] width 99 height 13
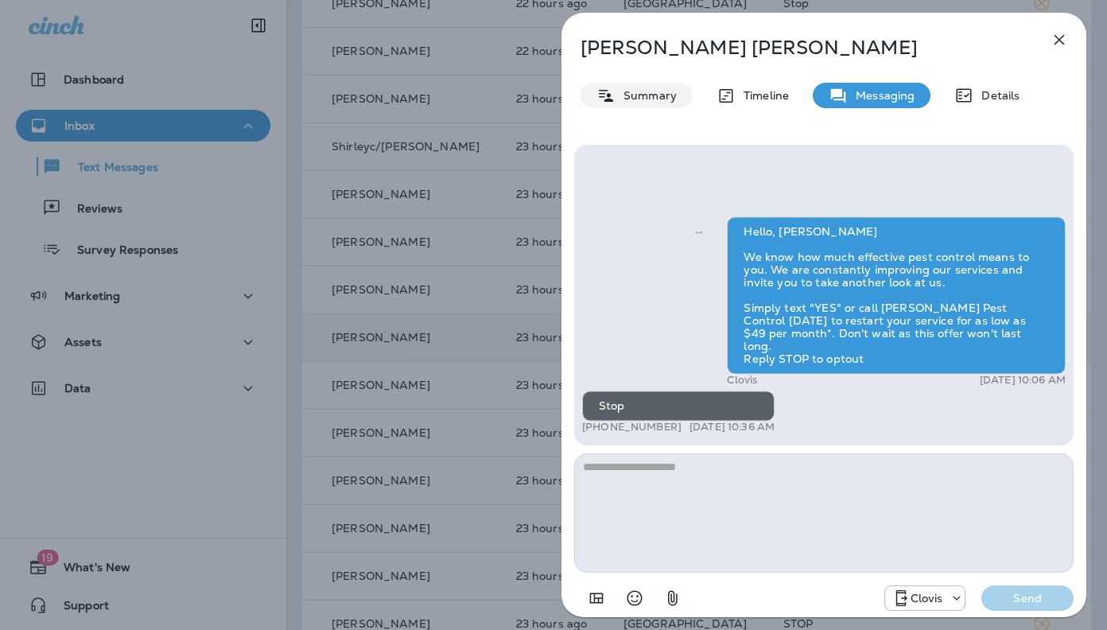
click at [628, 97] on p "Summary" at bounding box center [646, 95] width 61 height 13
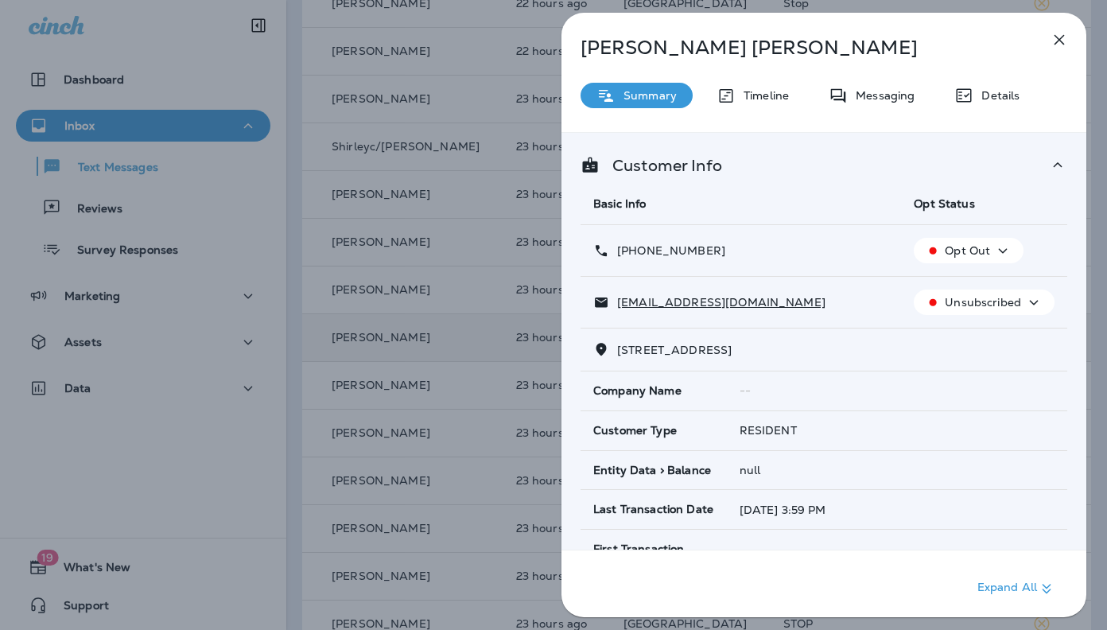
click at [1060, 34] on icon "button" at bounding box center [1059, 39] width 19 height 19
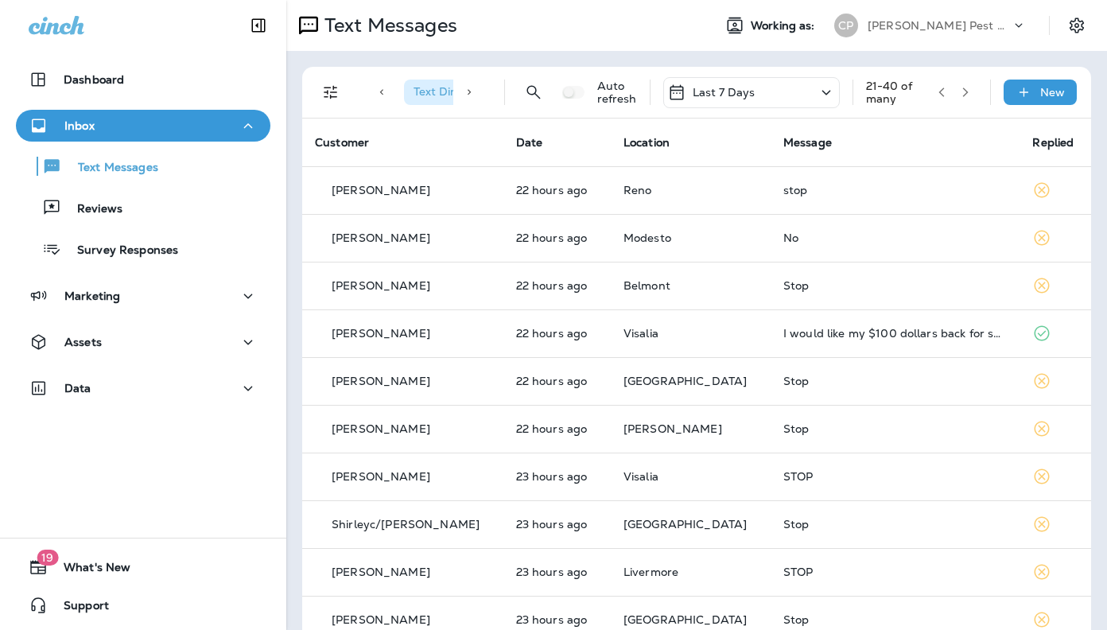
click at [935, 101] on button "button" at bounding box center [942, 92] width 24 height 24
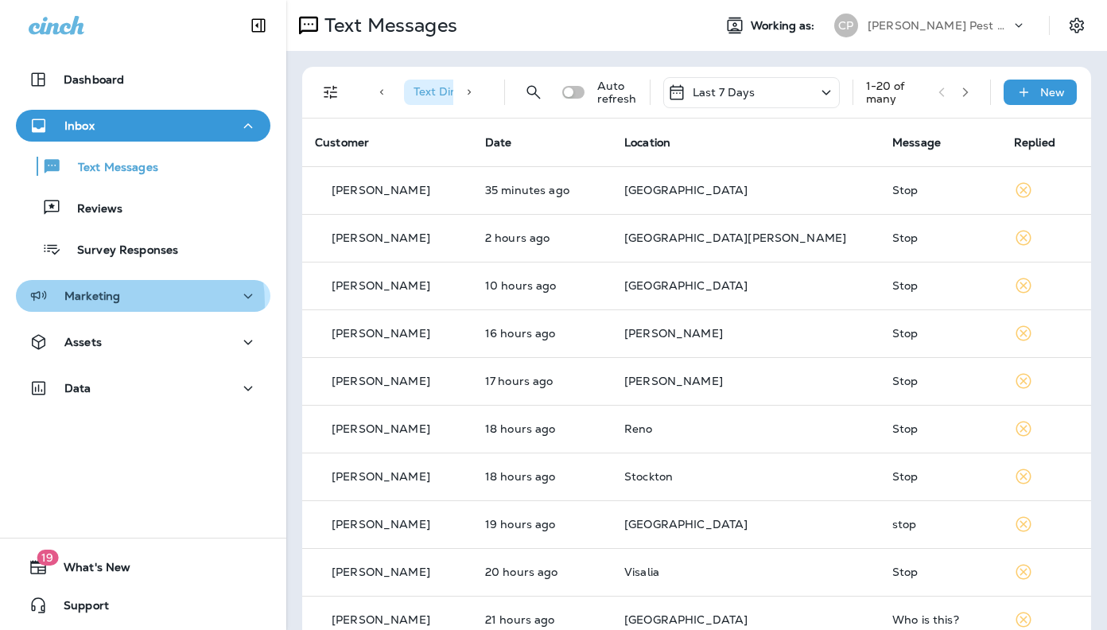
click at [107, 304] on div "Marketing" at bounding box center [74, 296] width 91 height 20
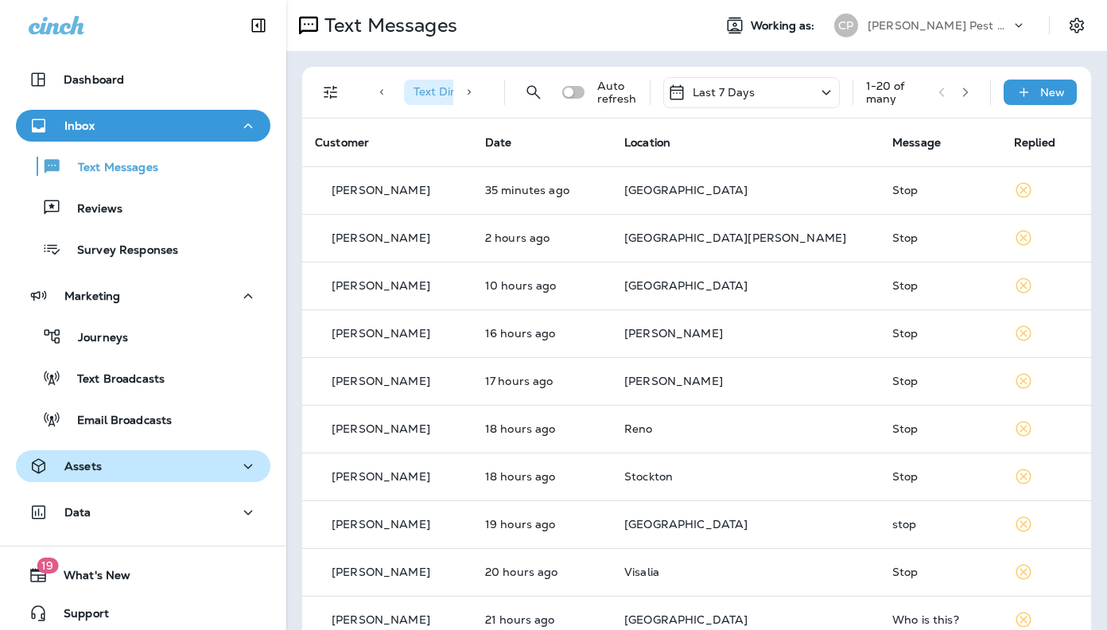
scroll to position [8, 0]
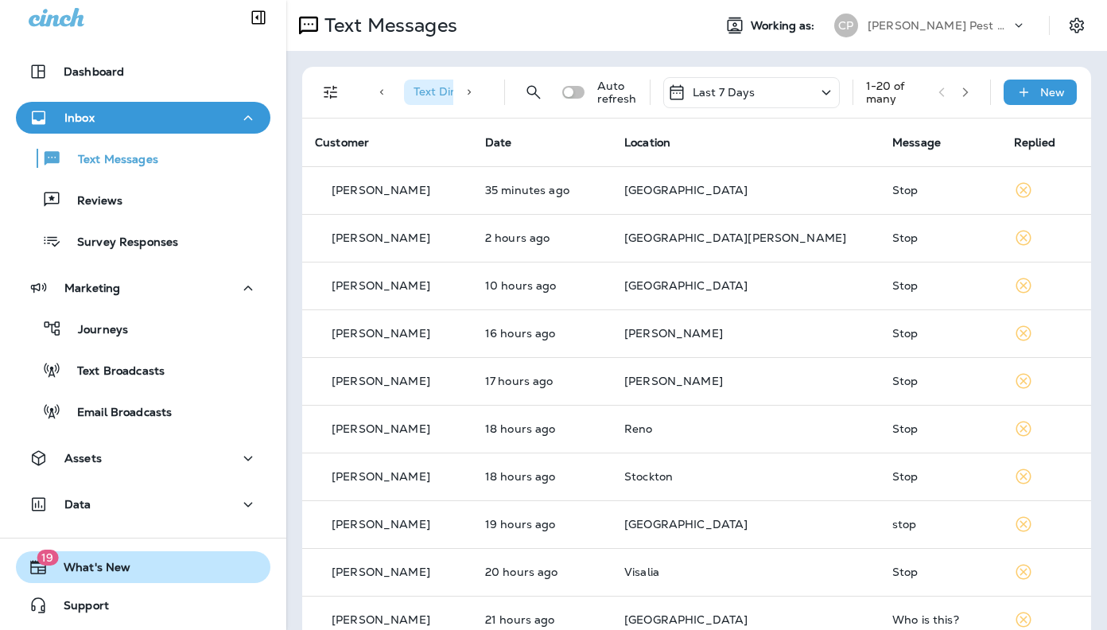
click at [96, 578] on span "What's New" at bounding box center [89, 570] width 83 height 19
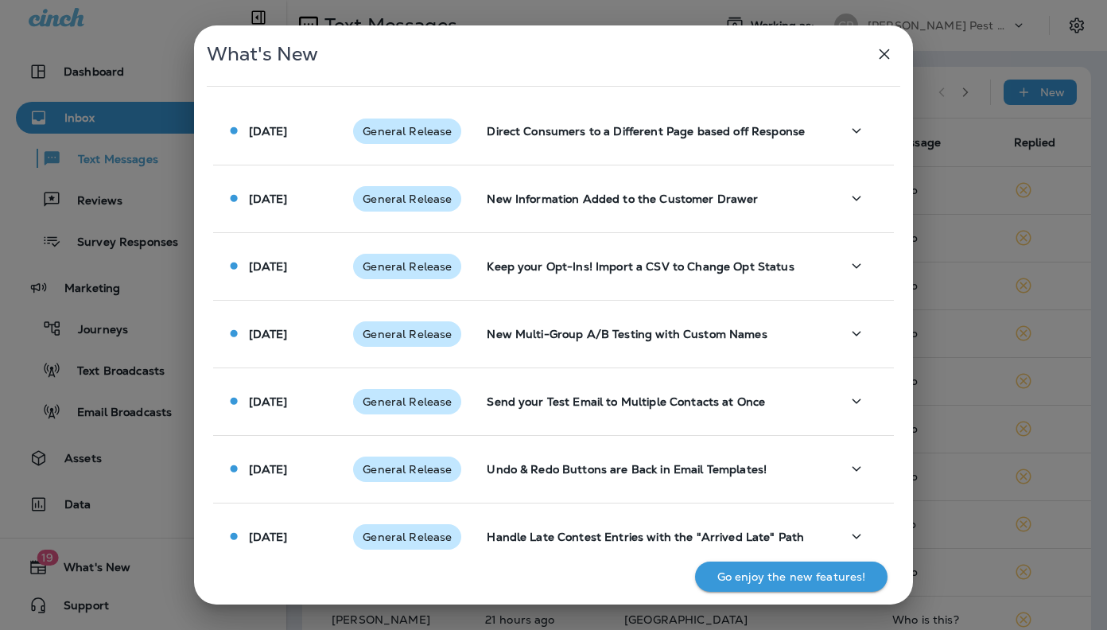
scroll to position [852, 0]
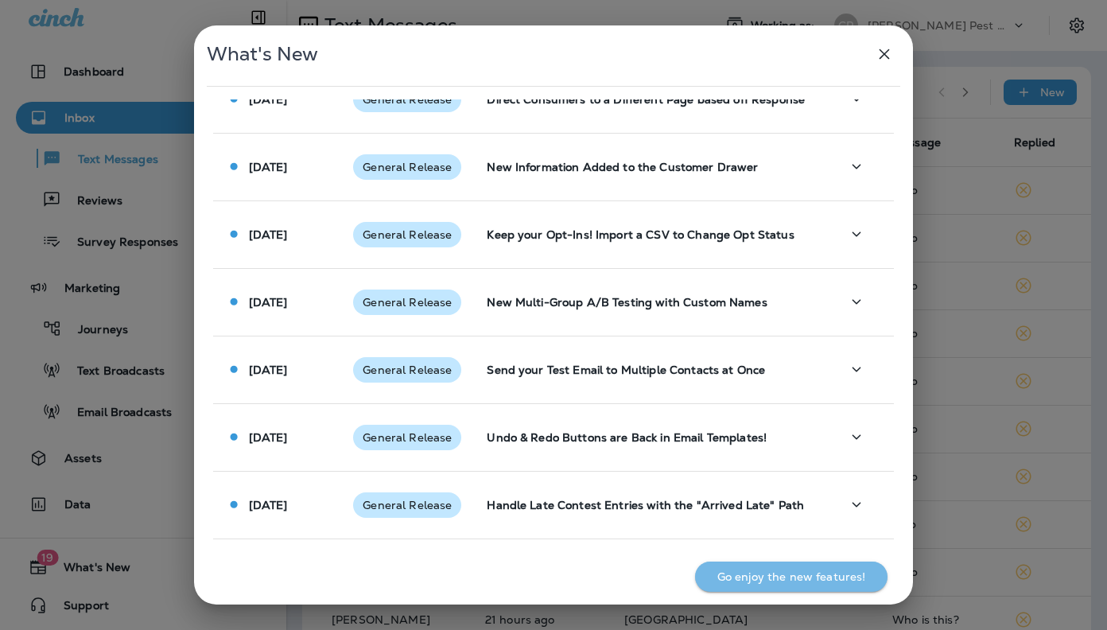
click at [802, 581] on p "Go enjoy the new features!" at bounding box center [791, 576] width 149 height 13
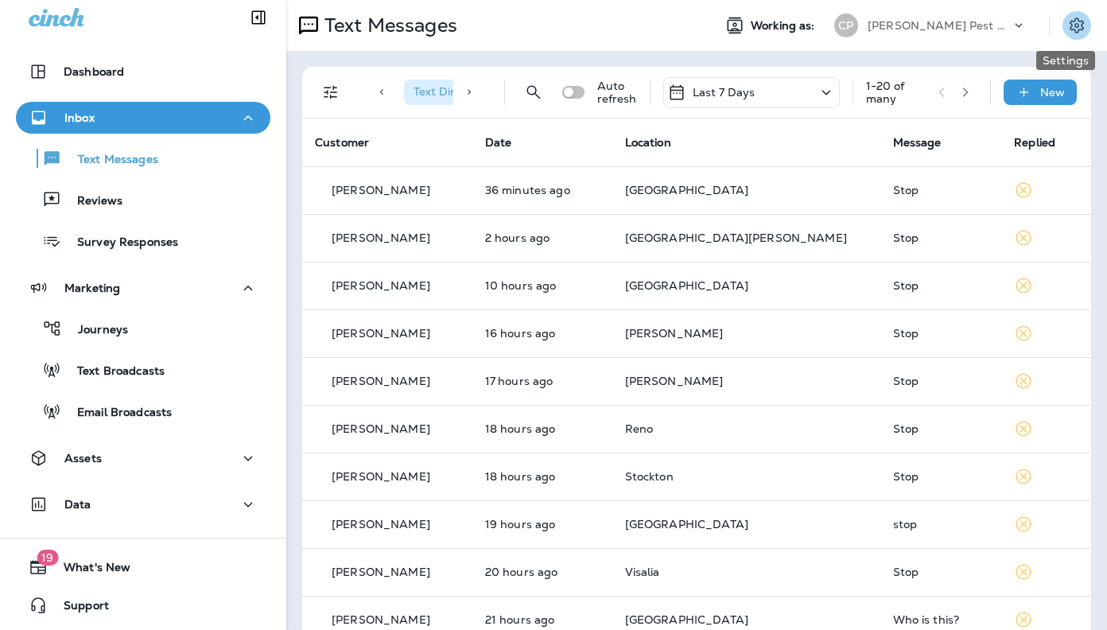
click at [1070, 20] on icon "Settings" at bounding box center [1077, 24] width 14 height 15
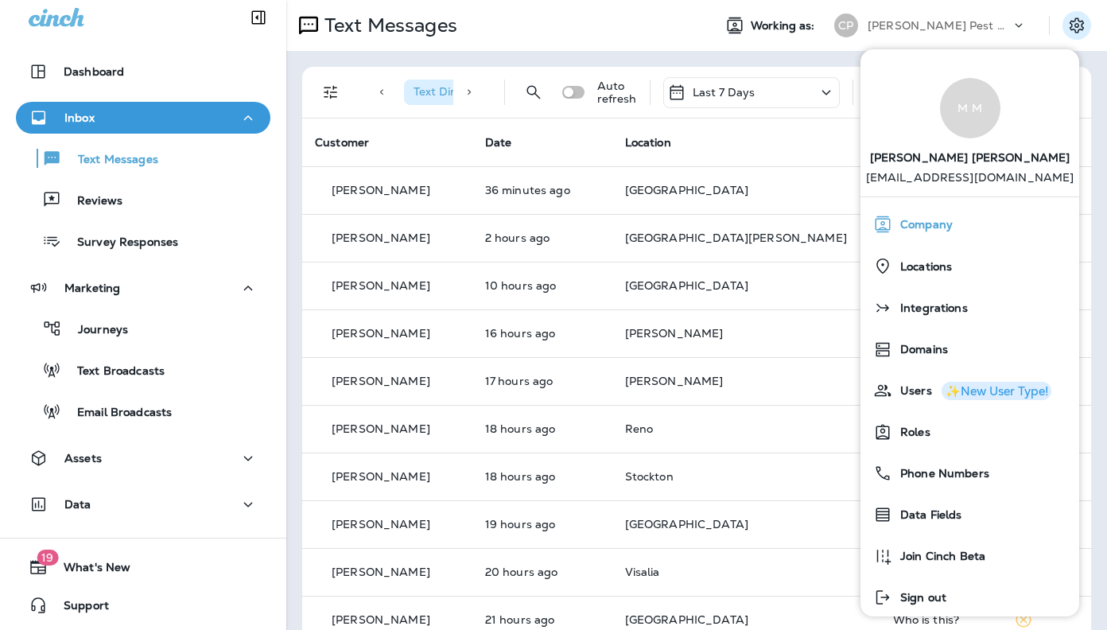
scroll to position [14, 0]
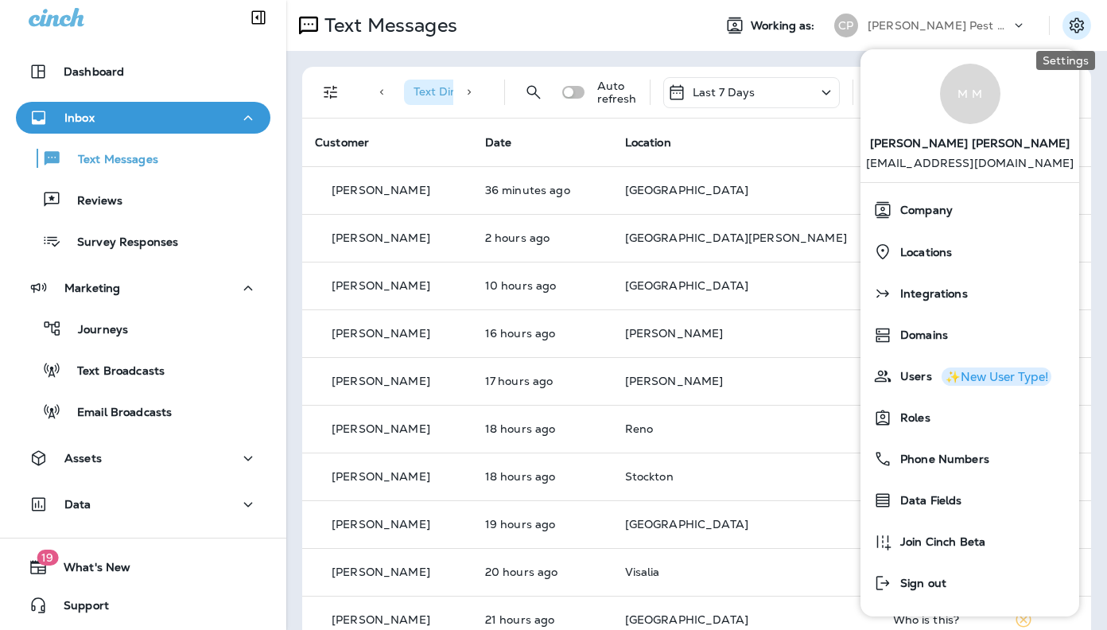
click at [1078, 21] on button "Settings" at bounding box center [1076, 25] width 29 height 29
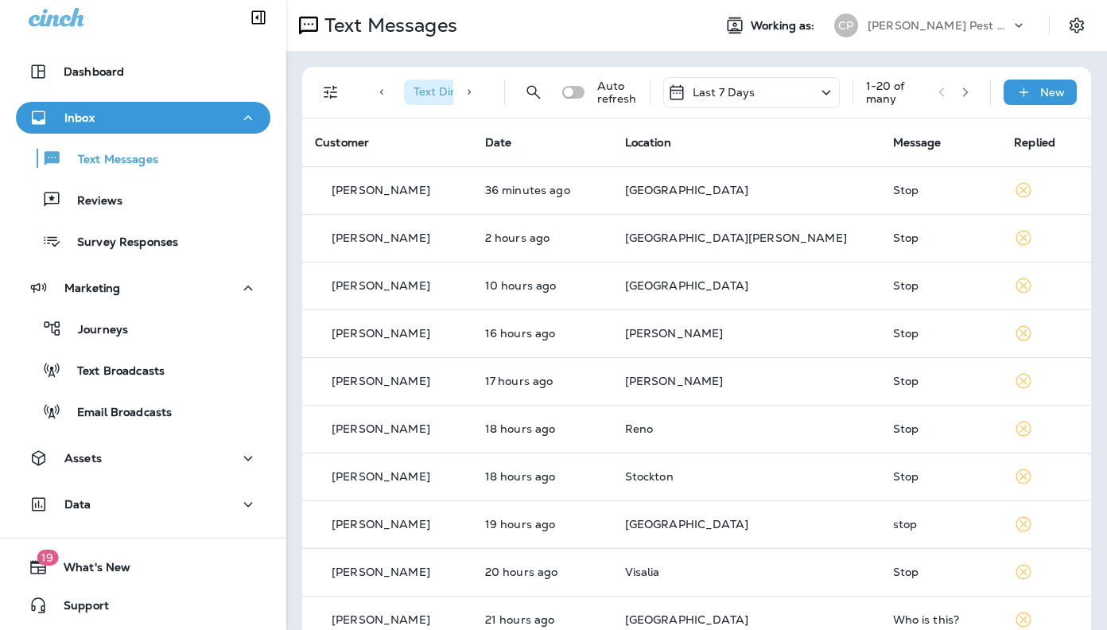
click at [776, 25] on span "Working as:" at bounding box center [785, 26] width 68 height 14
click at [925, 26] on p "[PERSON_NAME] Pest Control" at bounding box center [939, 25] width 143 height 13
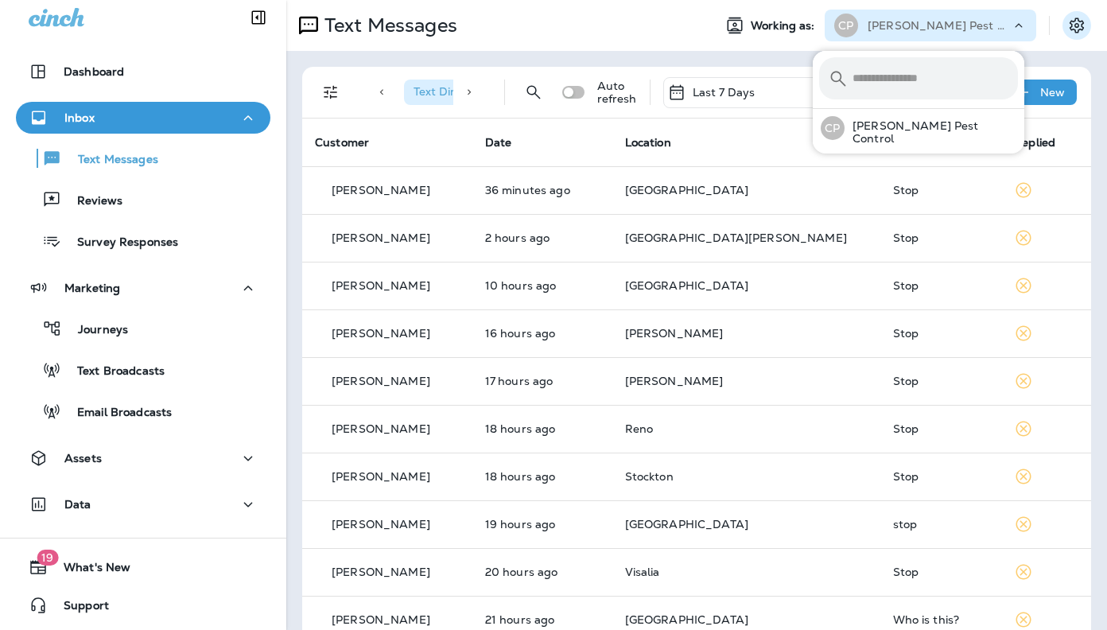
click at [1074, 29] on icon "Settings" at bounding box center [1076, 25] width 19 height 19
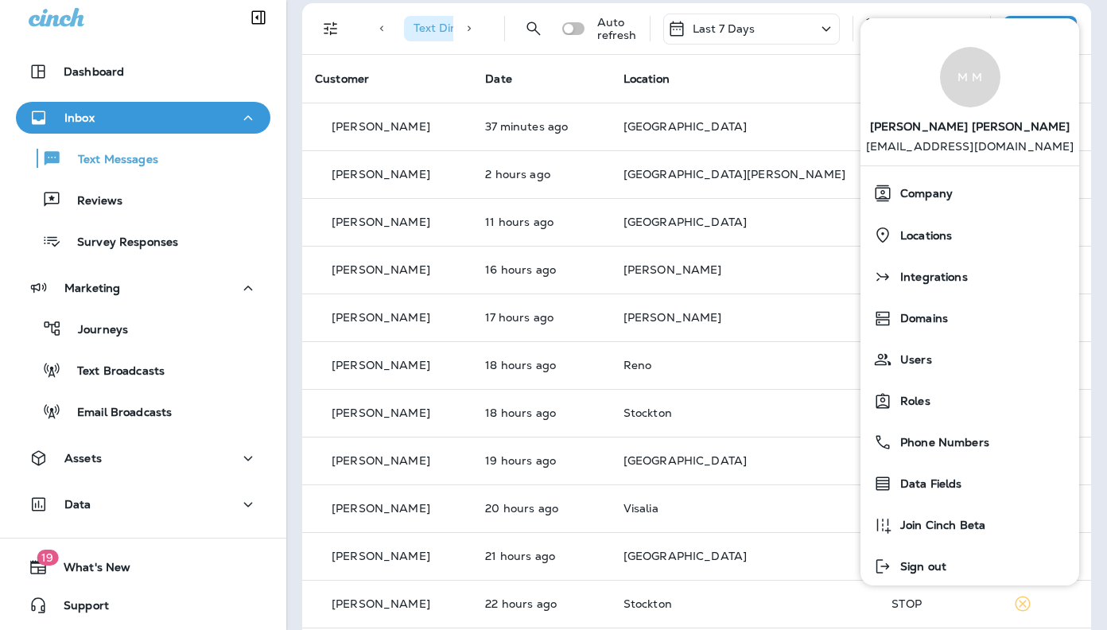
scroll to position [0, 0]
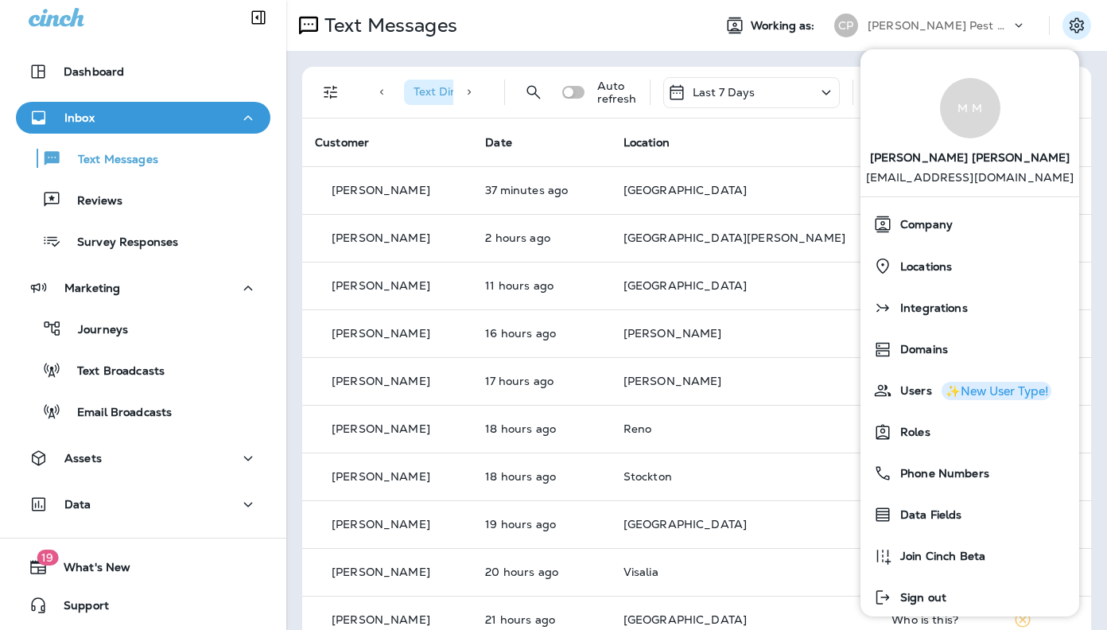
click at [795, 139] on th "Location" at bounding box center [745, 142] width 269 height 48
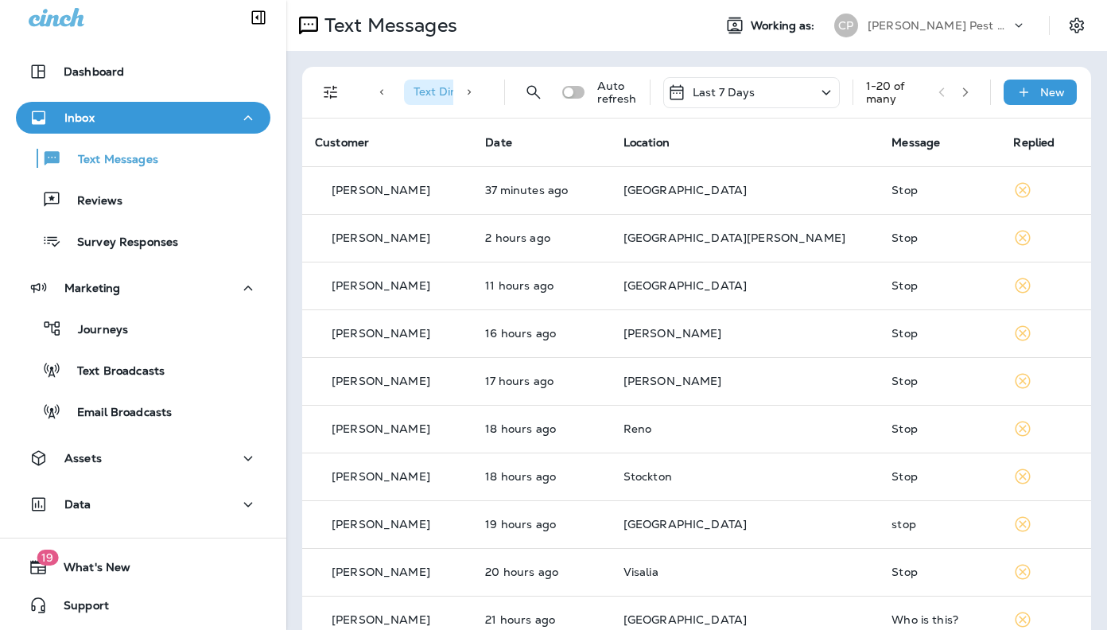
click at [962, 96] on icon "button" at bounding box center [965, 92] width 6 height 10
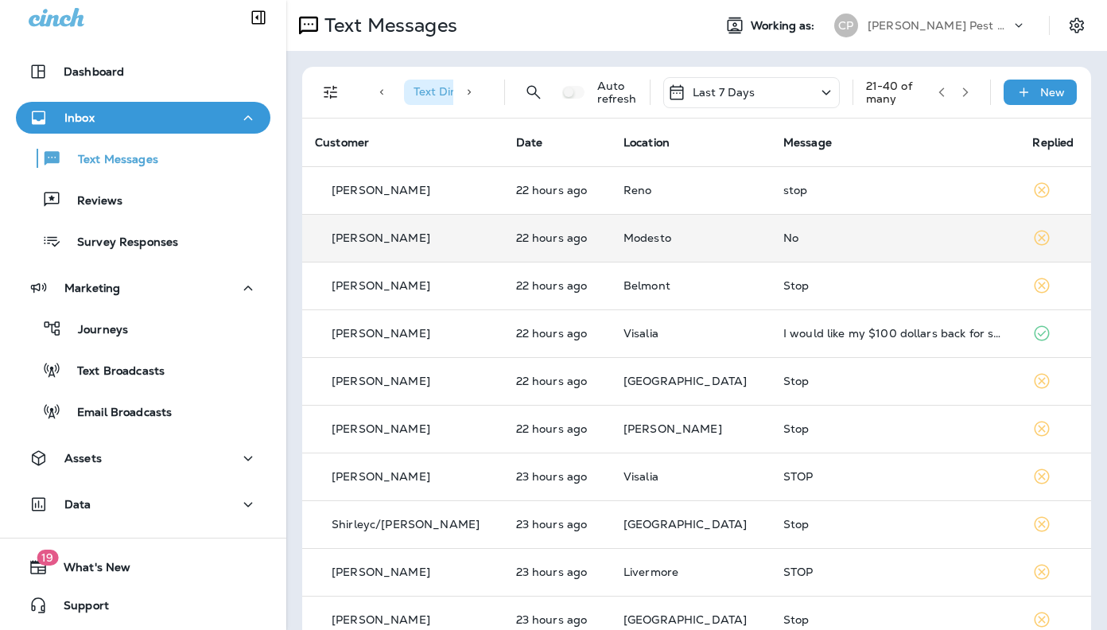
click at [383, 246] on div "[PERSON_NAME]" at bounding box center [403, 238] width 176 height 17
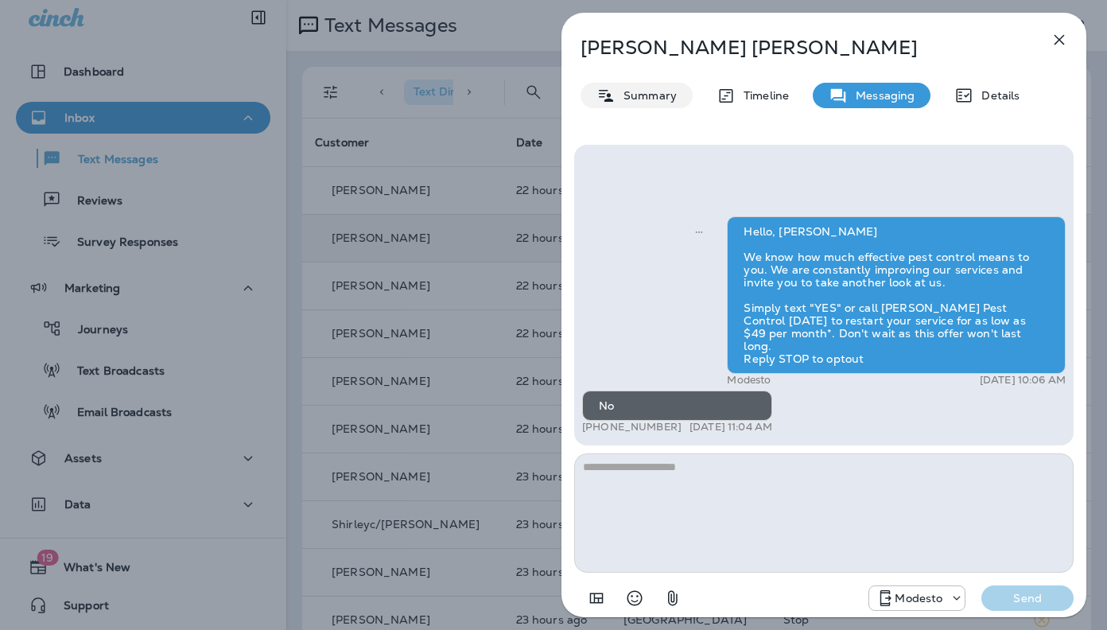
click at [662, 99] on p "Summary" at bounding box center [646, 95] width 61 height 13
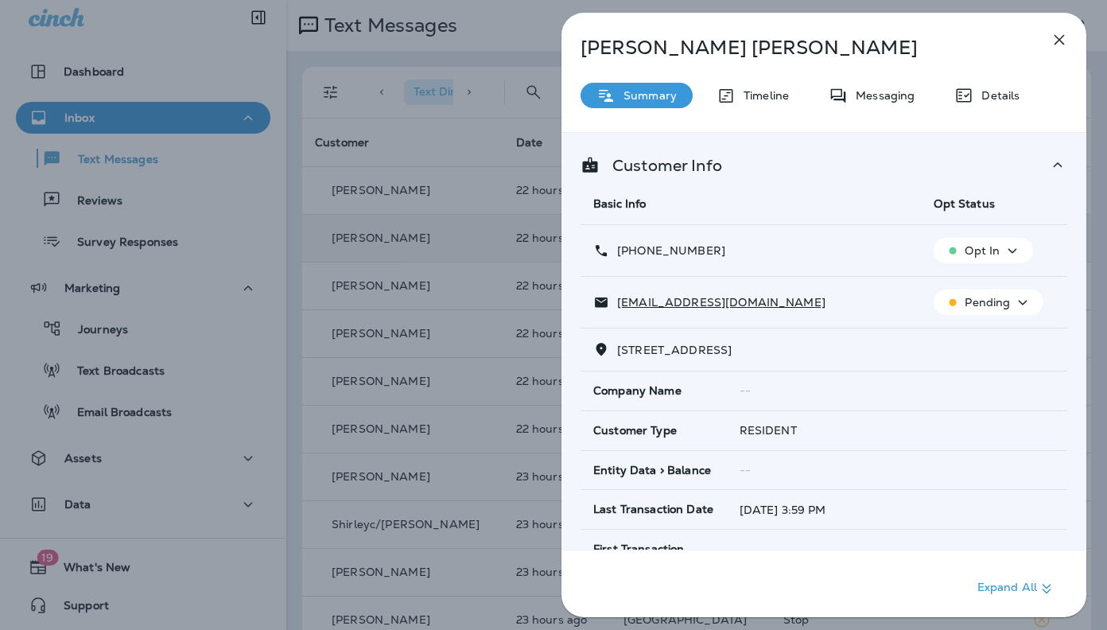
click at [1055, 46] on icon "button" at bounding box center [1059, 39] width 19 height 19
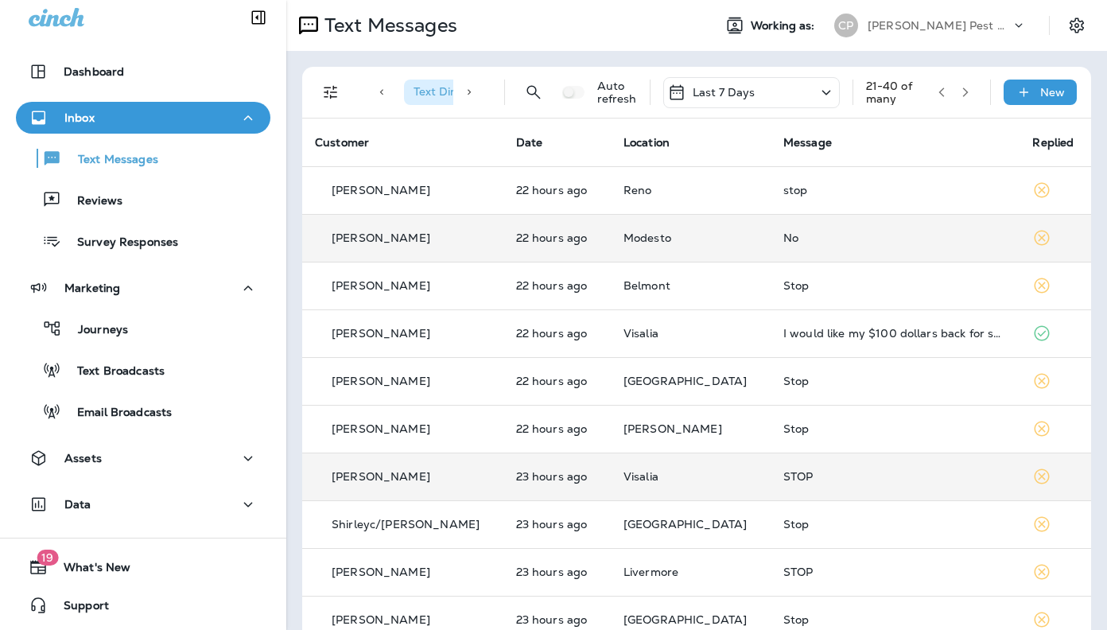
click at [370, 479] on p "[PERSON_NAME]" at bounding box center [381, 476] width 99 height 13
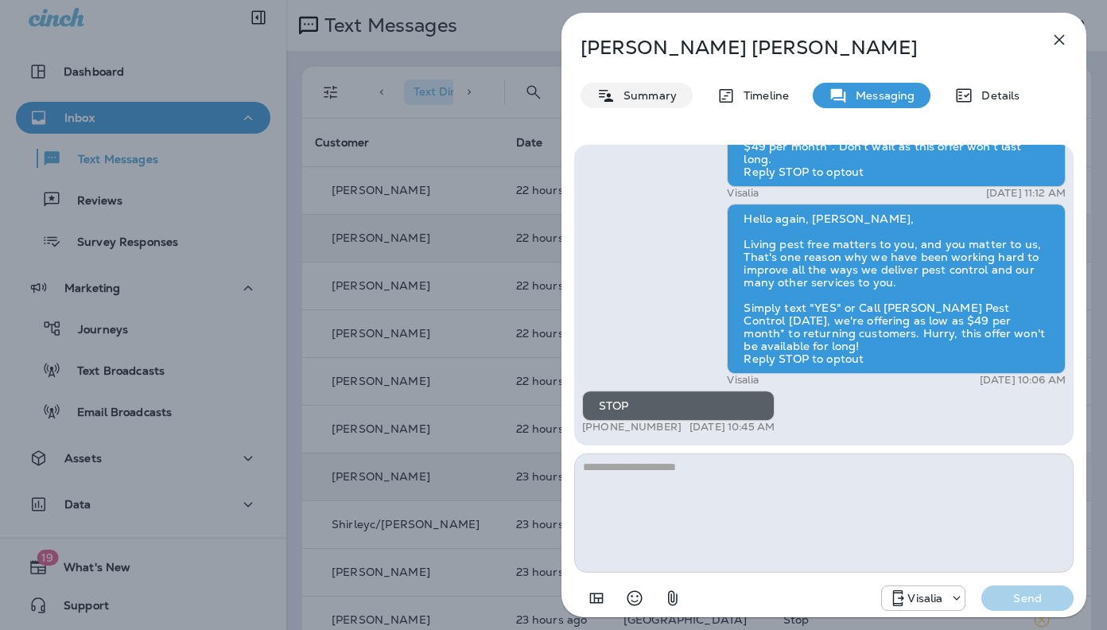
click at [622, 103] on div "Summary" at bounding box center [637, 95] width 112 height 25
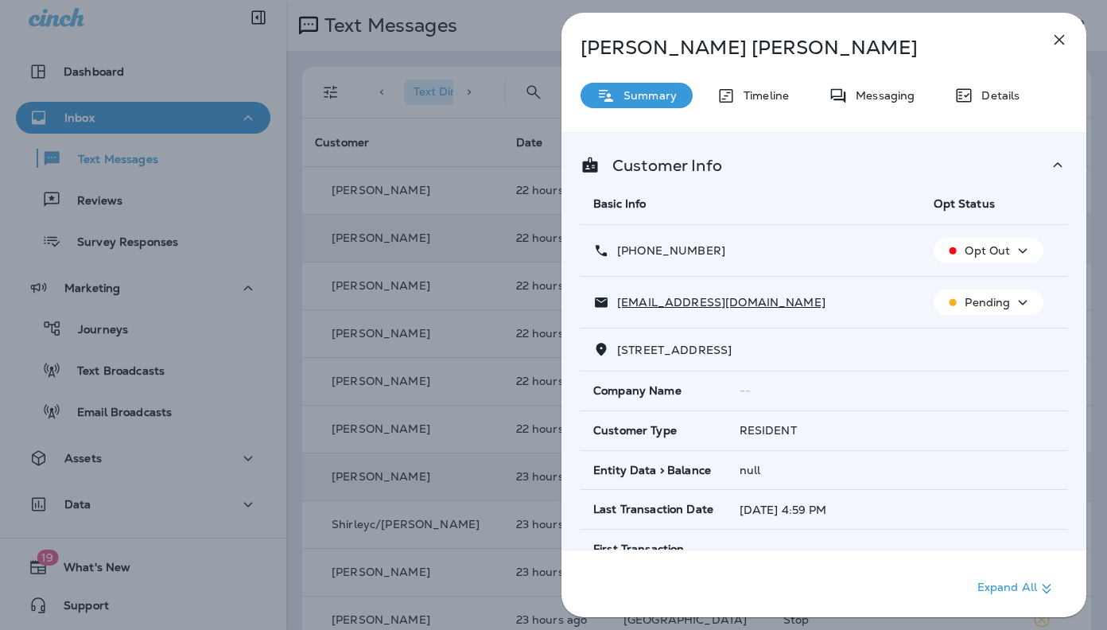
click at [1054, 46] on icon "button" at bounding box center [1059, 39] width 19 height 19
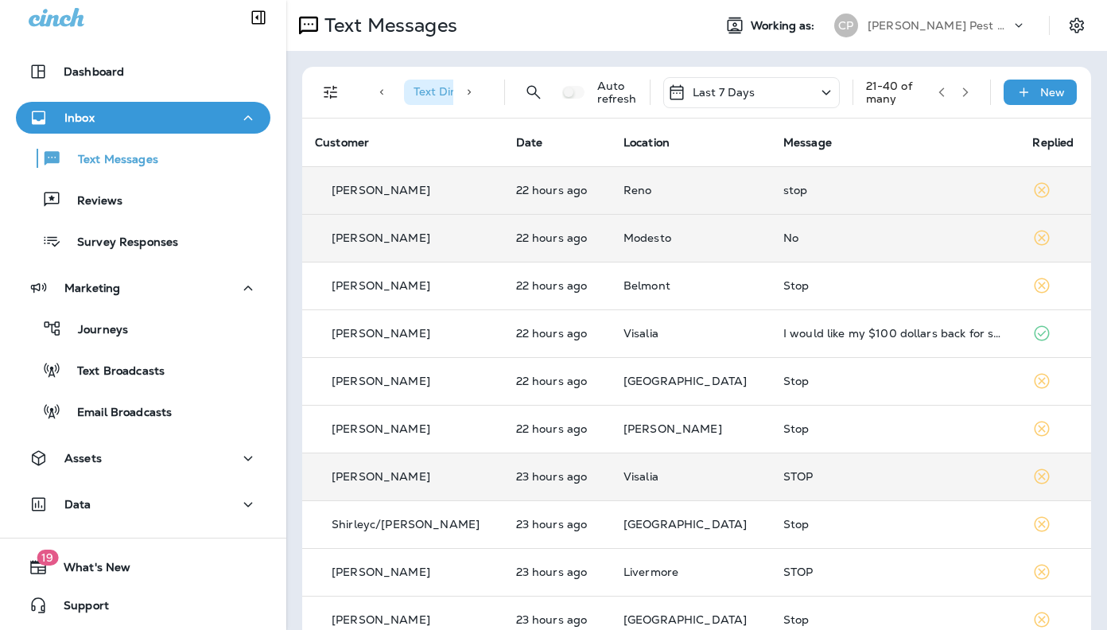
click at [406, 184] on p "[PERSON_NAME]" at bounding box center [381, 190] width 99 height 13
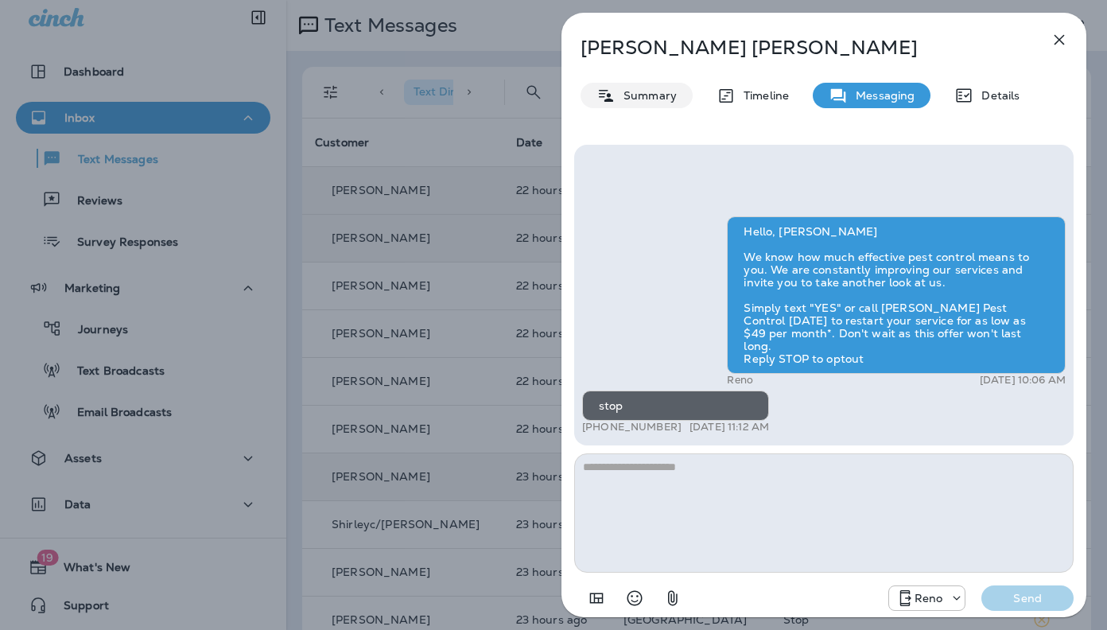
click at [658, 99] on p "Summary" at bounding box center [646, 95] width 61 height 13
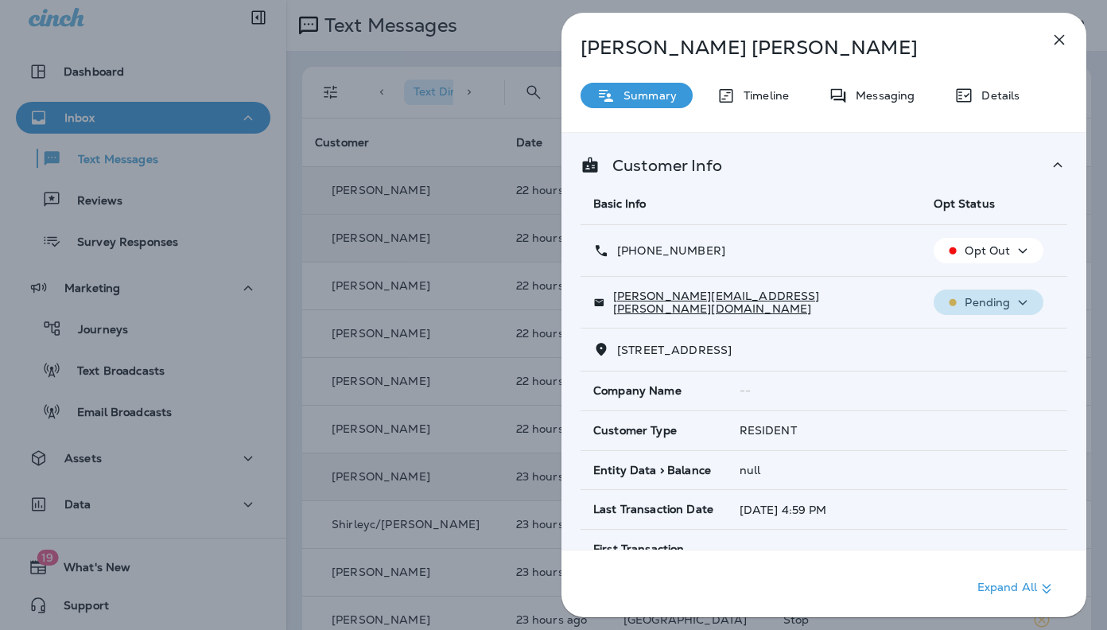
click at [1013, 294] on icon "button" at bounding box center [1022, 303] width 19 height 20
